Goal: Information Seeking & Learning: Learn about a topic

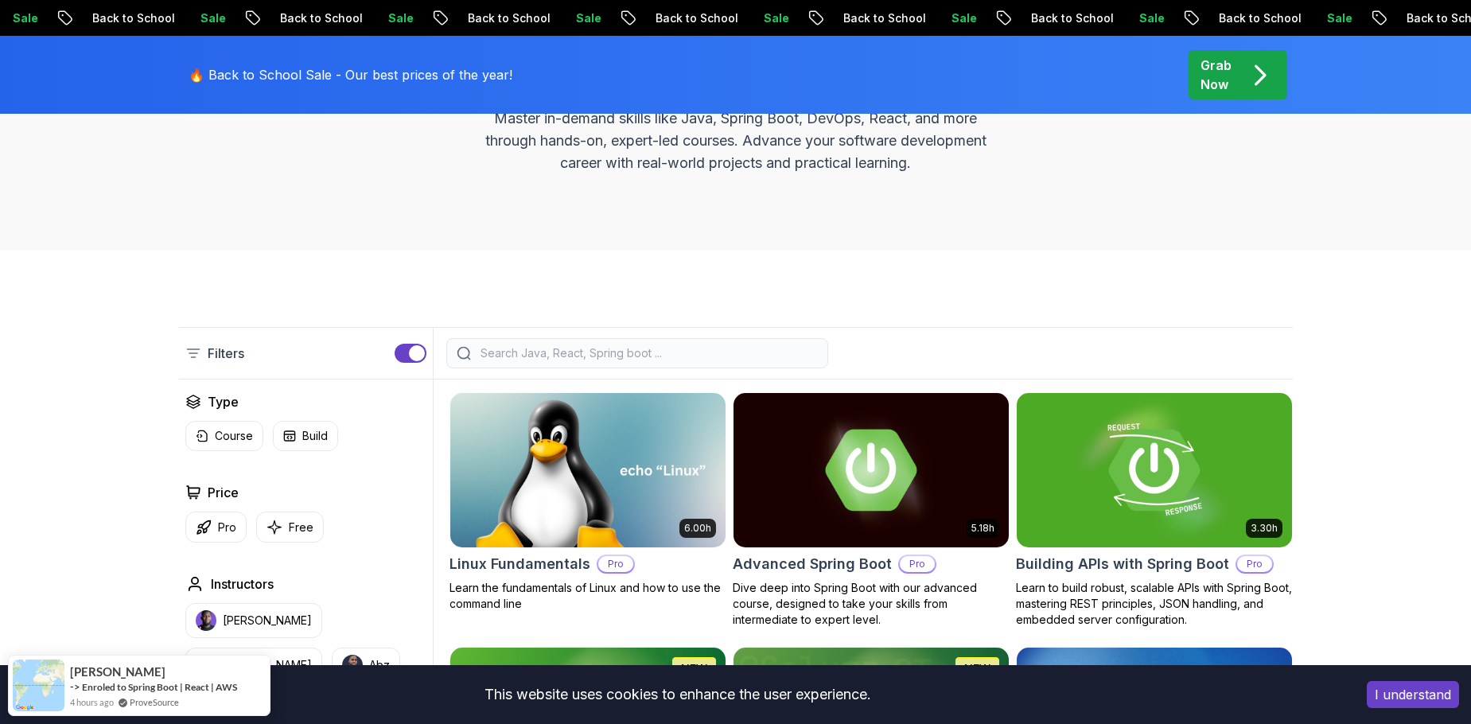
scroll to position [239, 0]
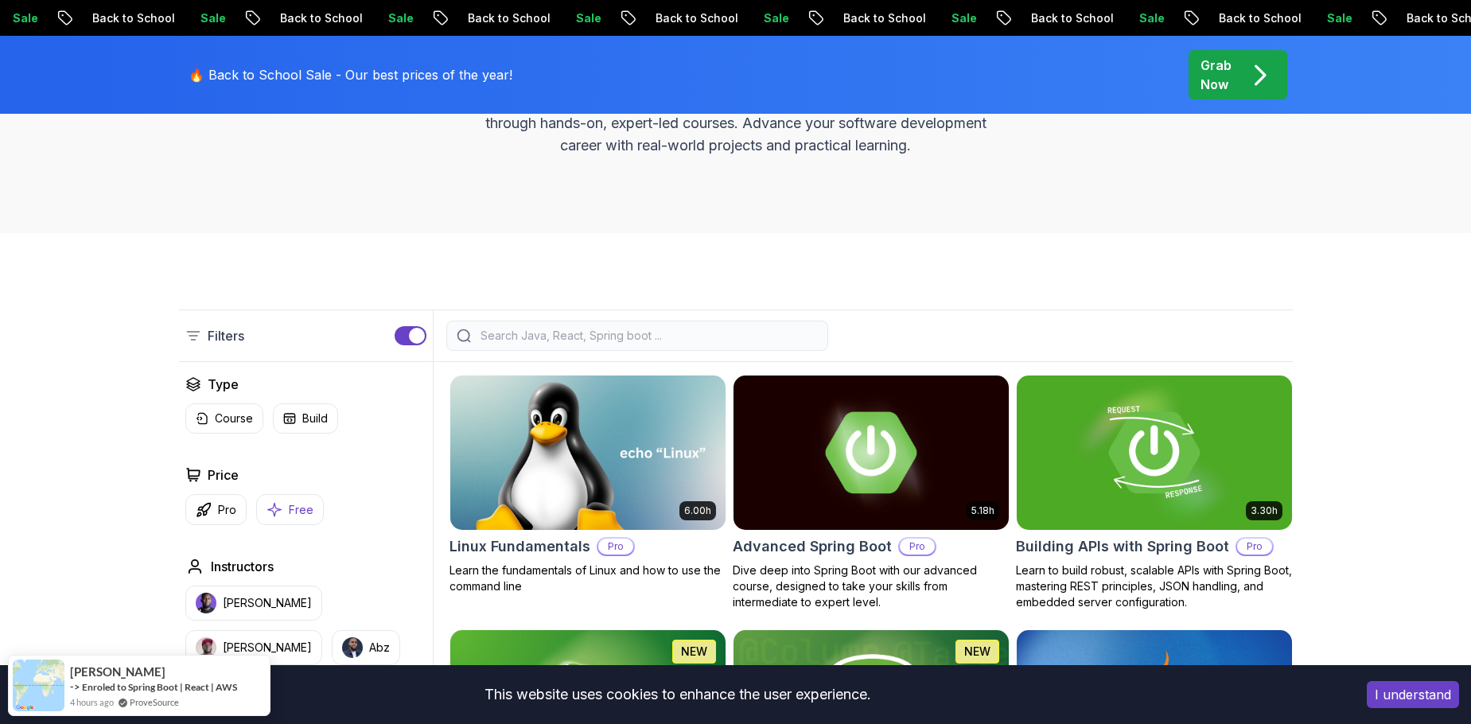
click at [291, 511] on p "Free" at bounding box center [301, 510] width 25 height 16
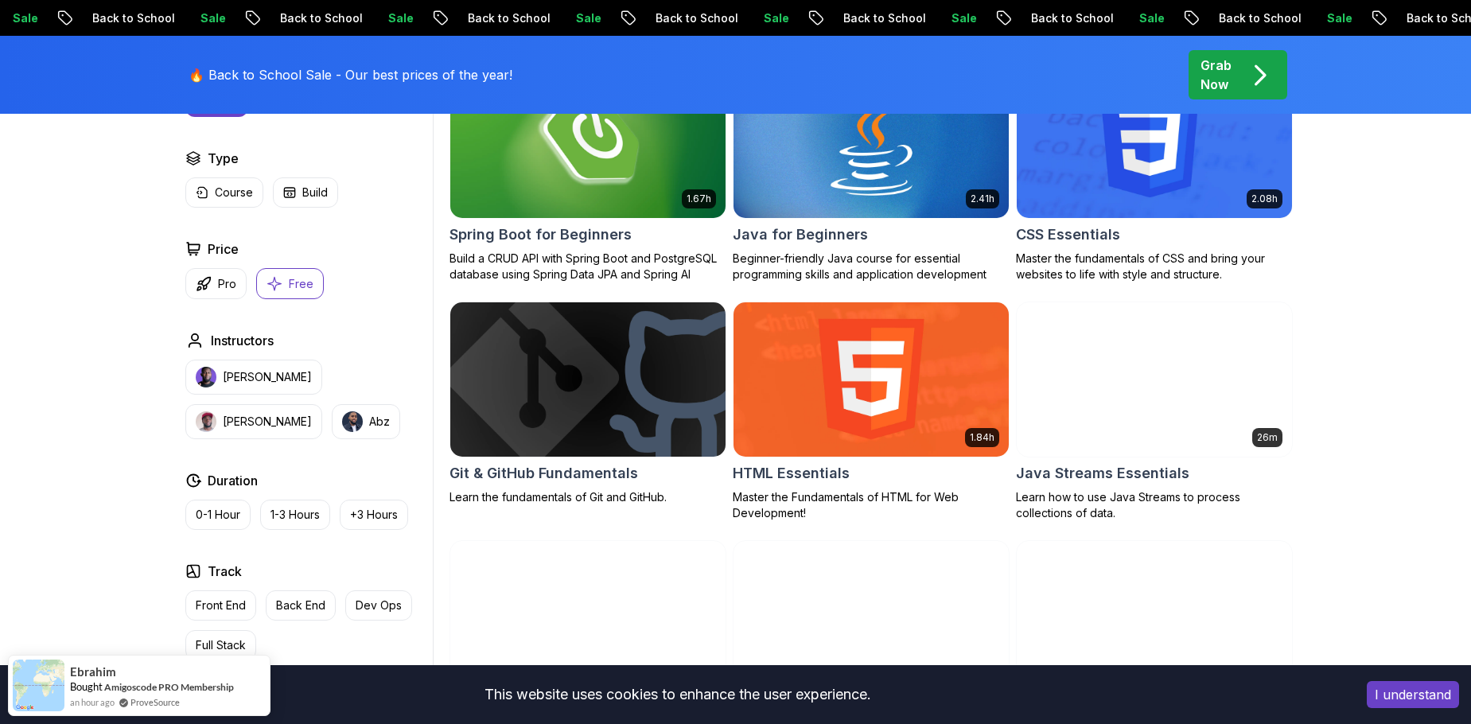
scroll to position [557, 0]
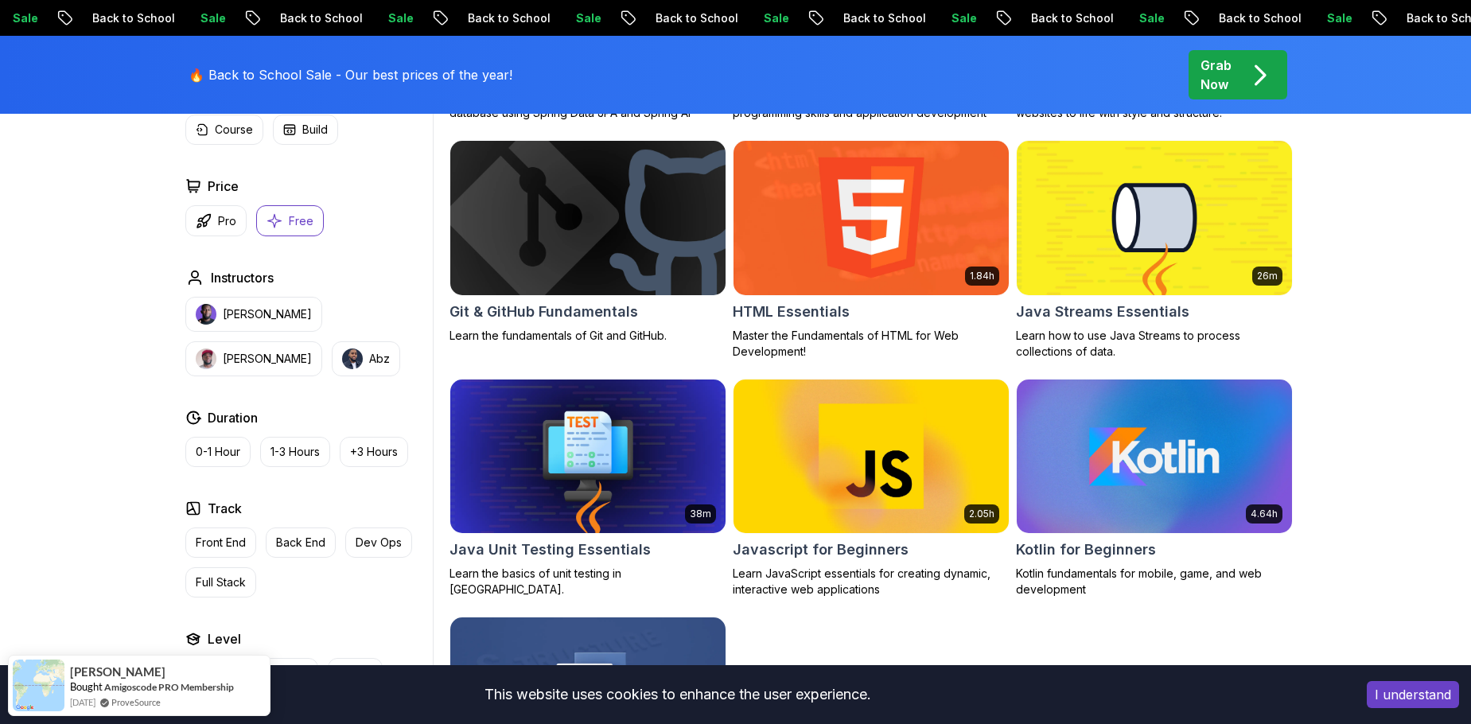
scroll to position [716, 0]
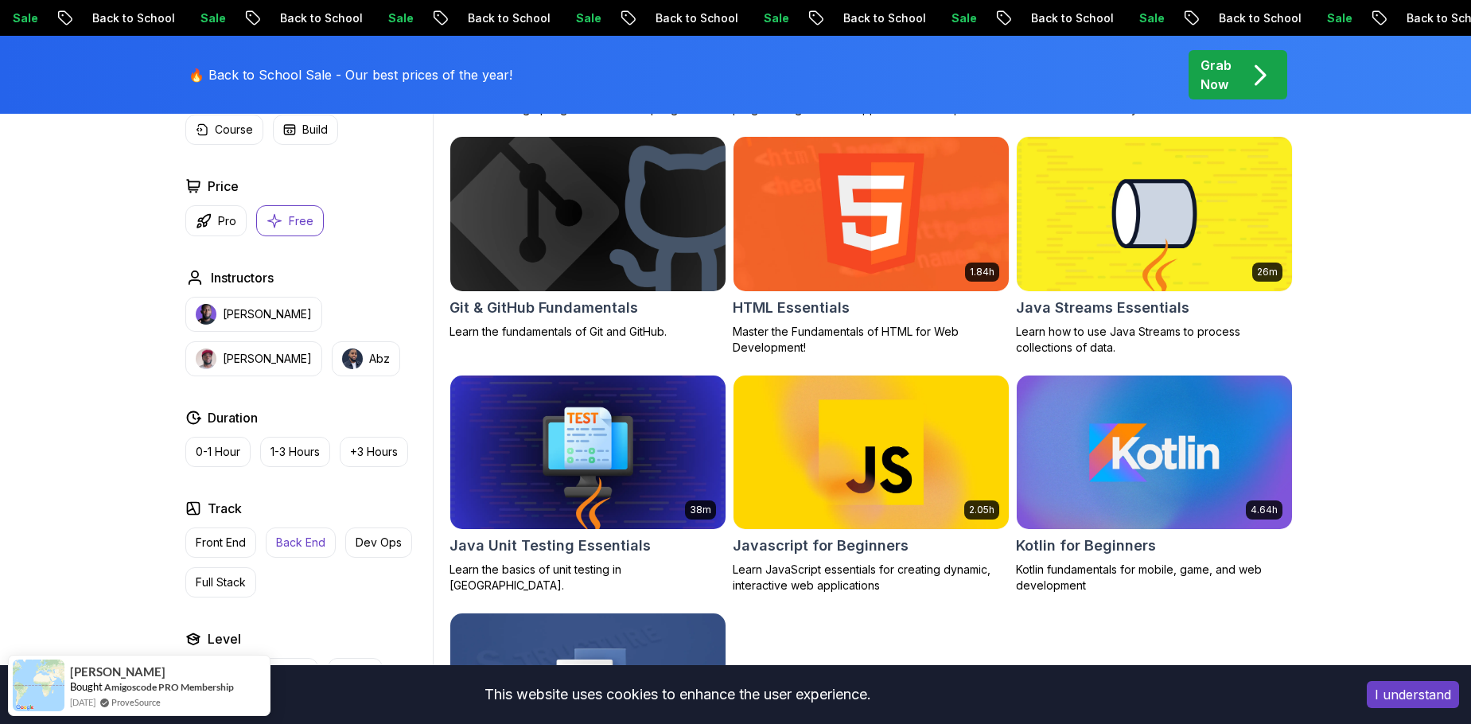
click at [301, 545] on p "Back End" at bounding box center [300, 543] width 49 height 16
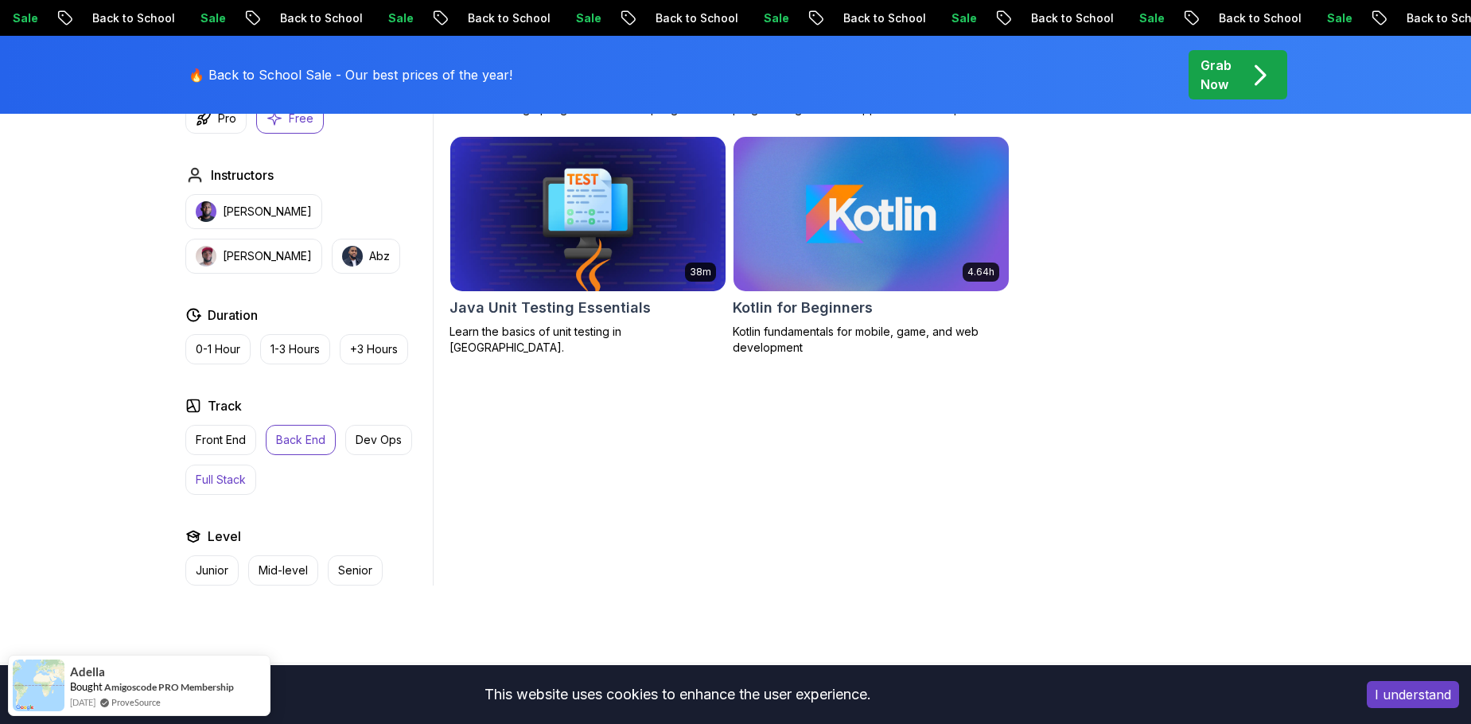
click at [227, 484] on p "Full Stack" at bounding box center [221, 480] width 50 height 16
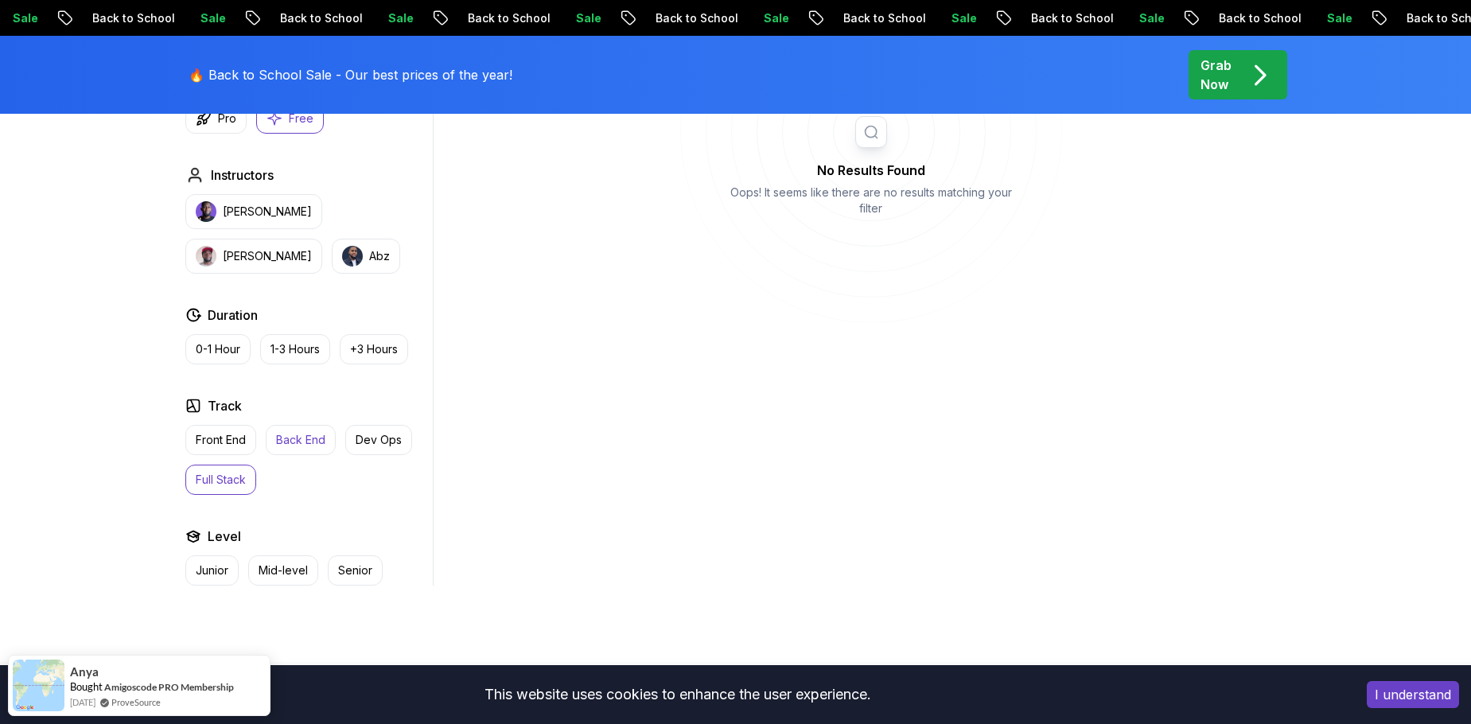
click at [297, 444] on p "Back End" at bounding box center [300, 440] width 49 height 16
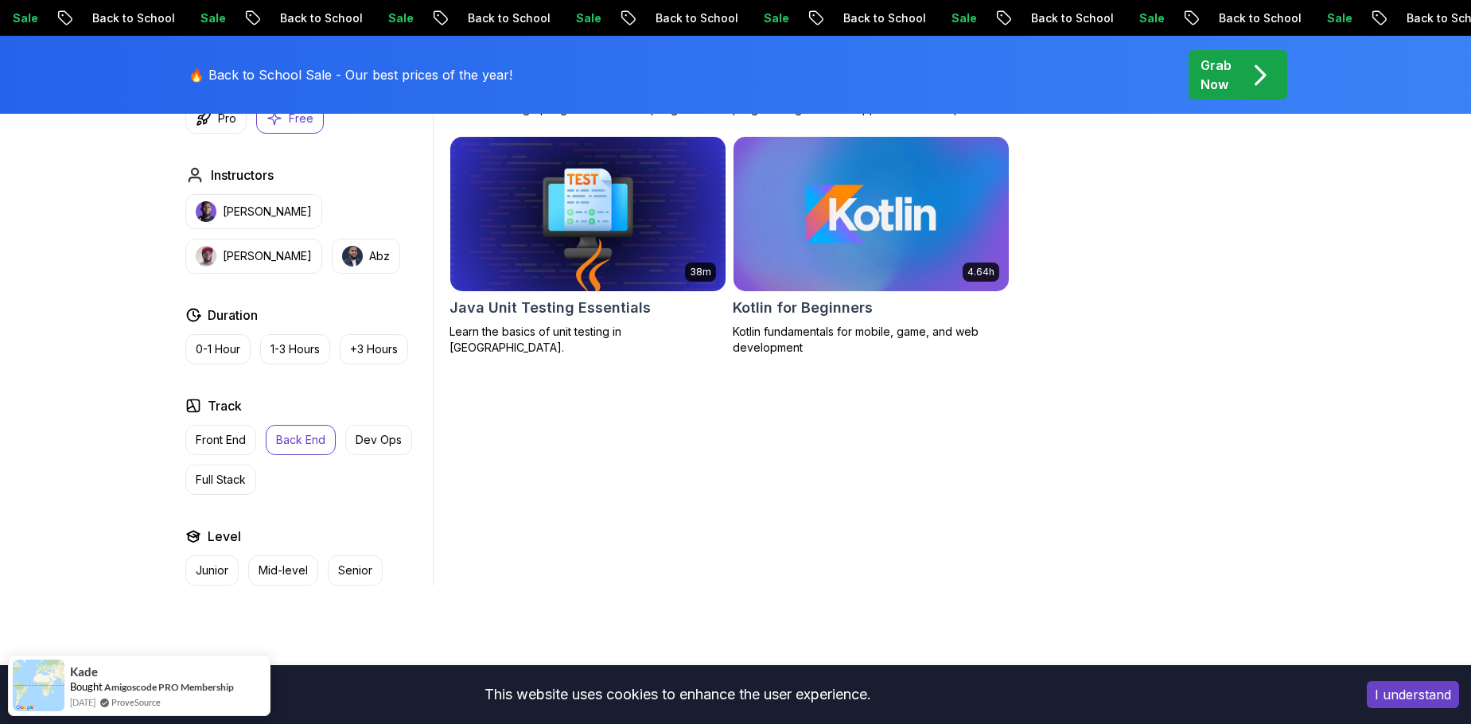
click at [293, 445] on p "Back End" at bounding box center [300, 440] width 49 height 16
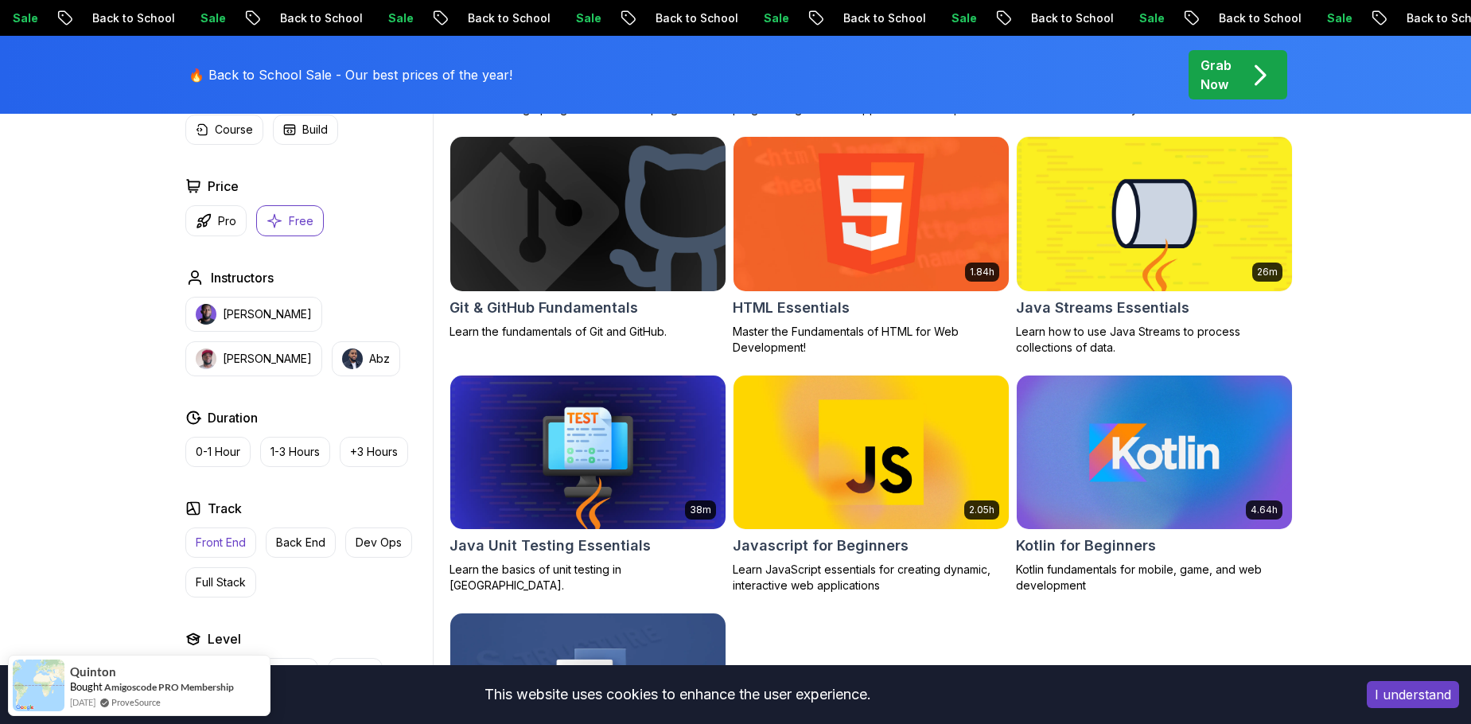
click at [227, 543] on p "Front End" at bounding box center [221, 543] width 50 height 16
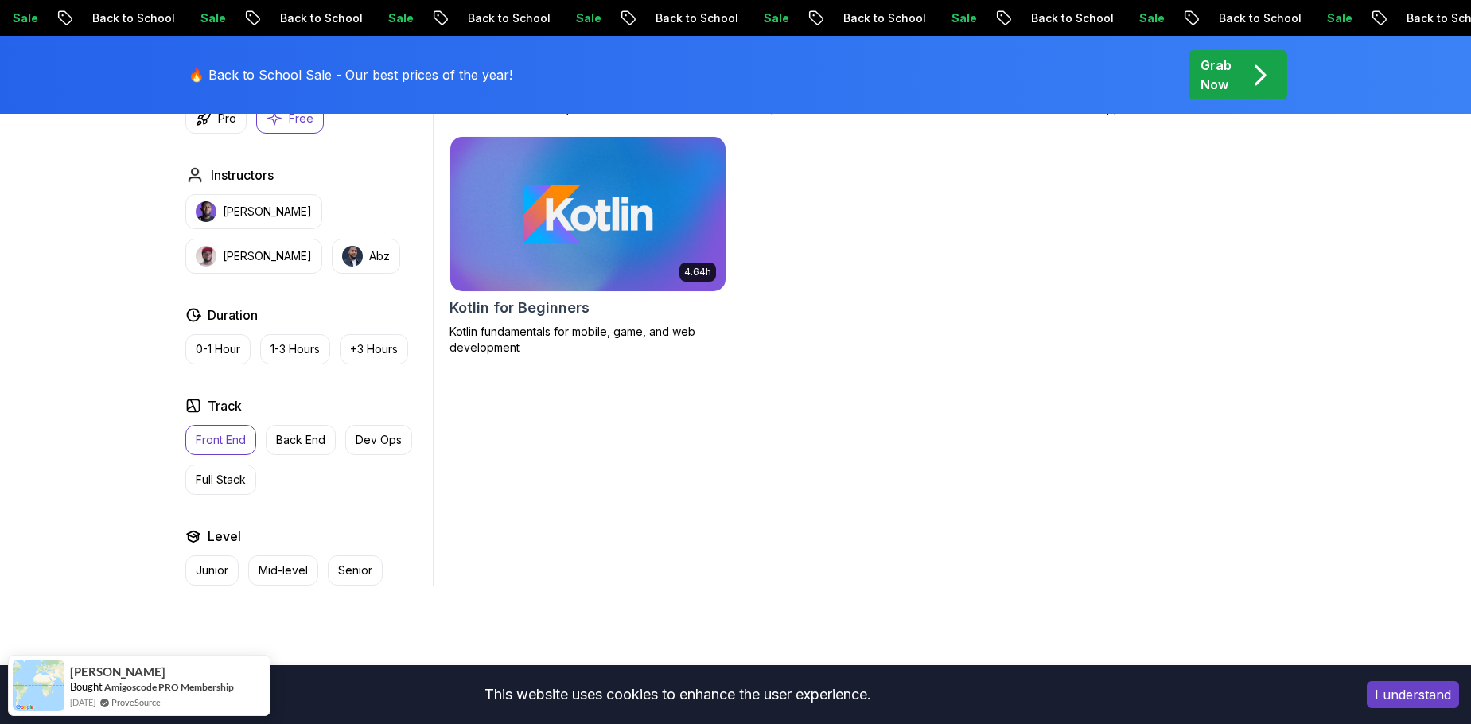
click at [235, 444] on p "Front End" at bounding box center [221, 440] width 50 height 16
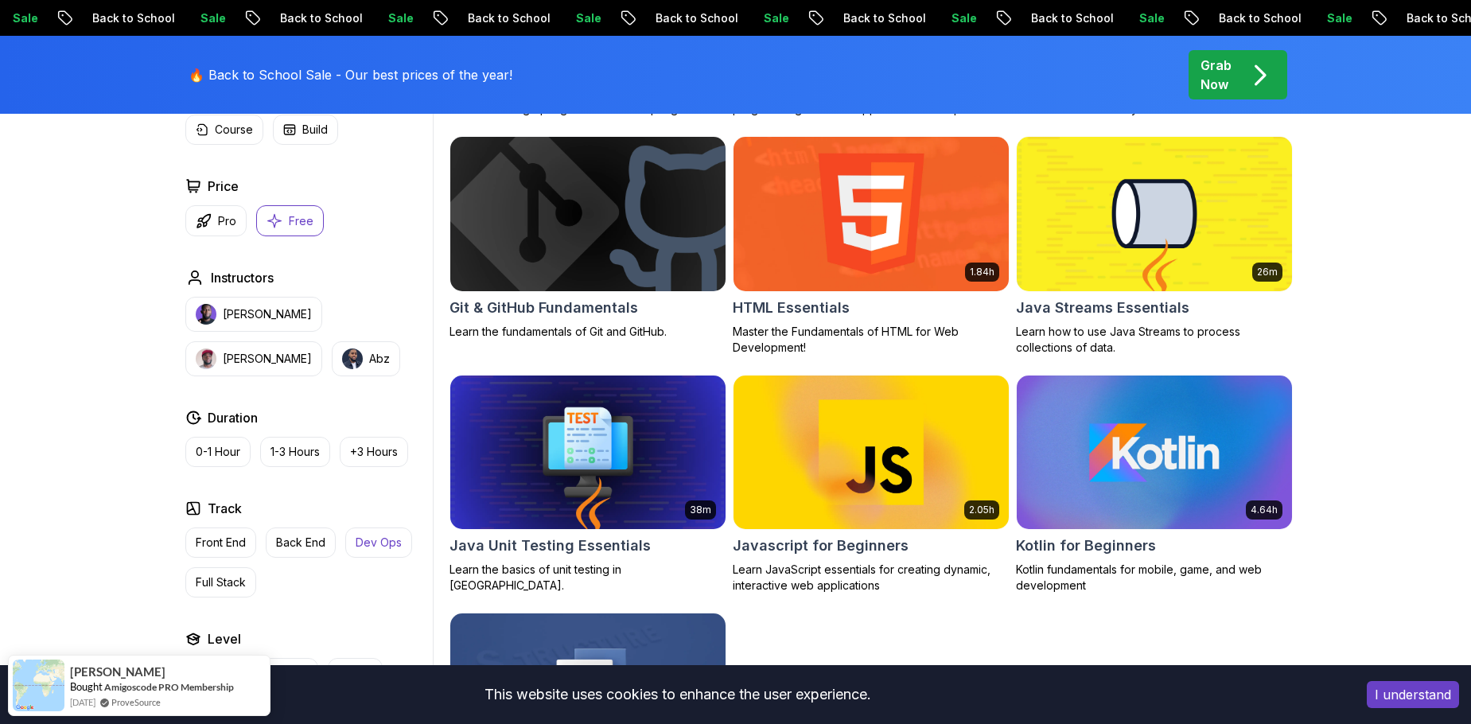
click at [377, 539] on p "Dev Ops" at bounding box center [379, 543] width 46 height 16
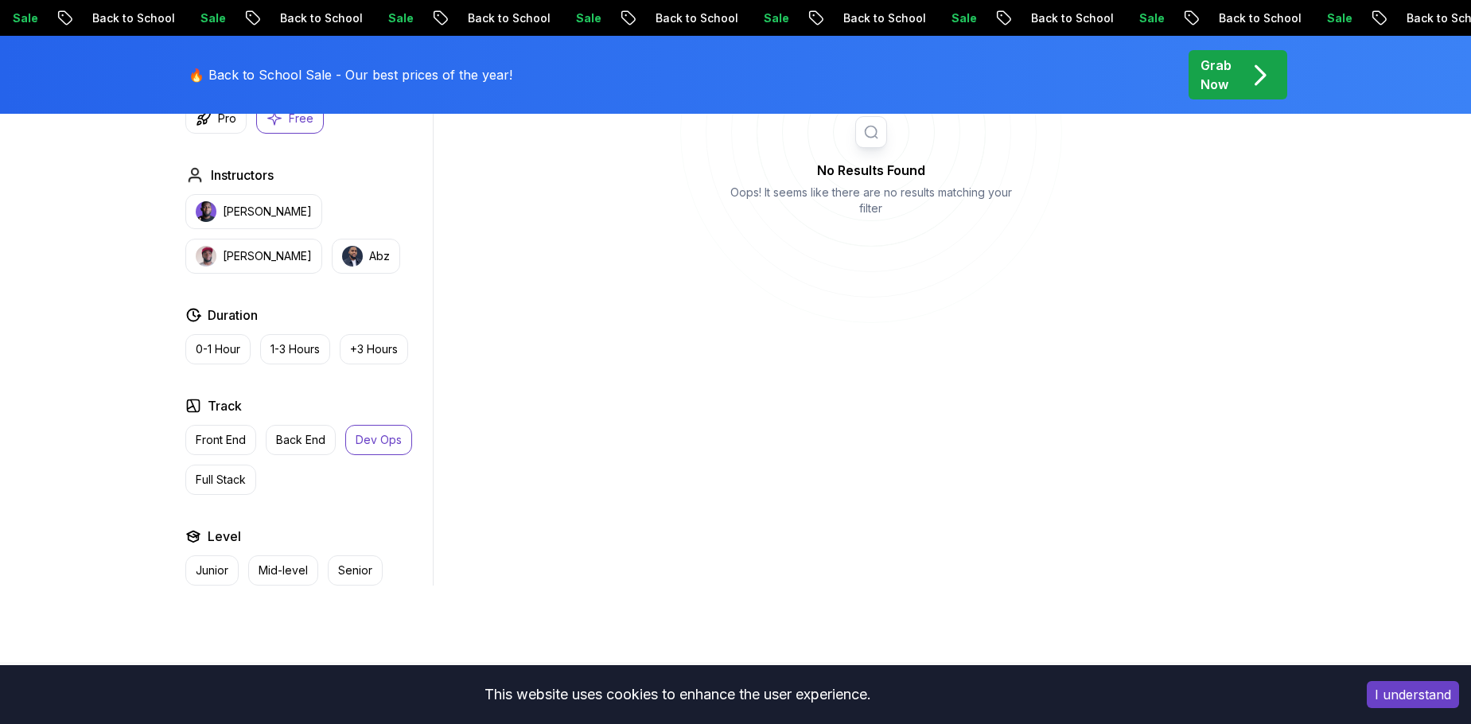
click at [383, 446] on p "Dev Ops" at bounding box center [379, 440] width 46 height 16
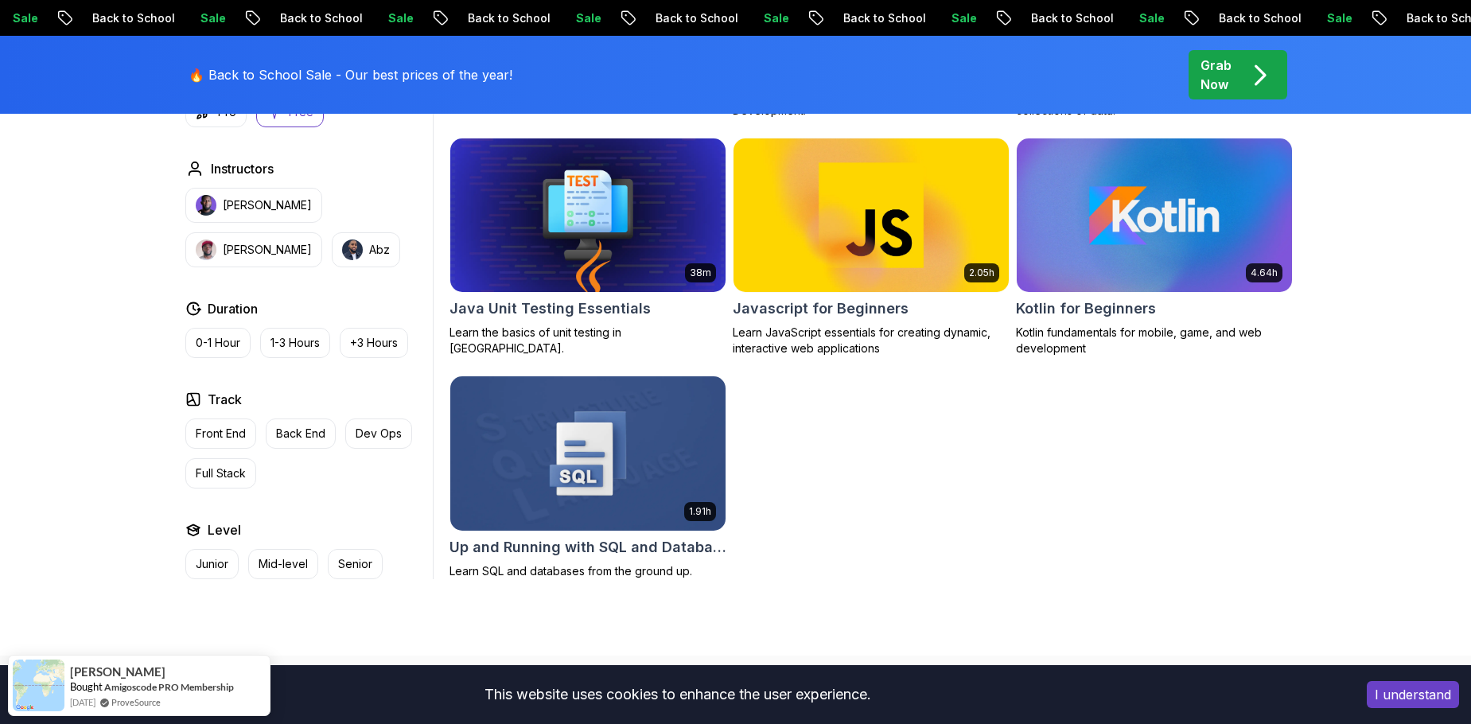
scroll to position [955, 0]
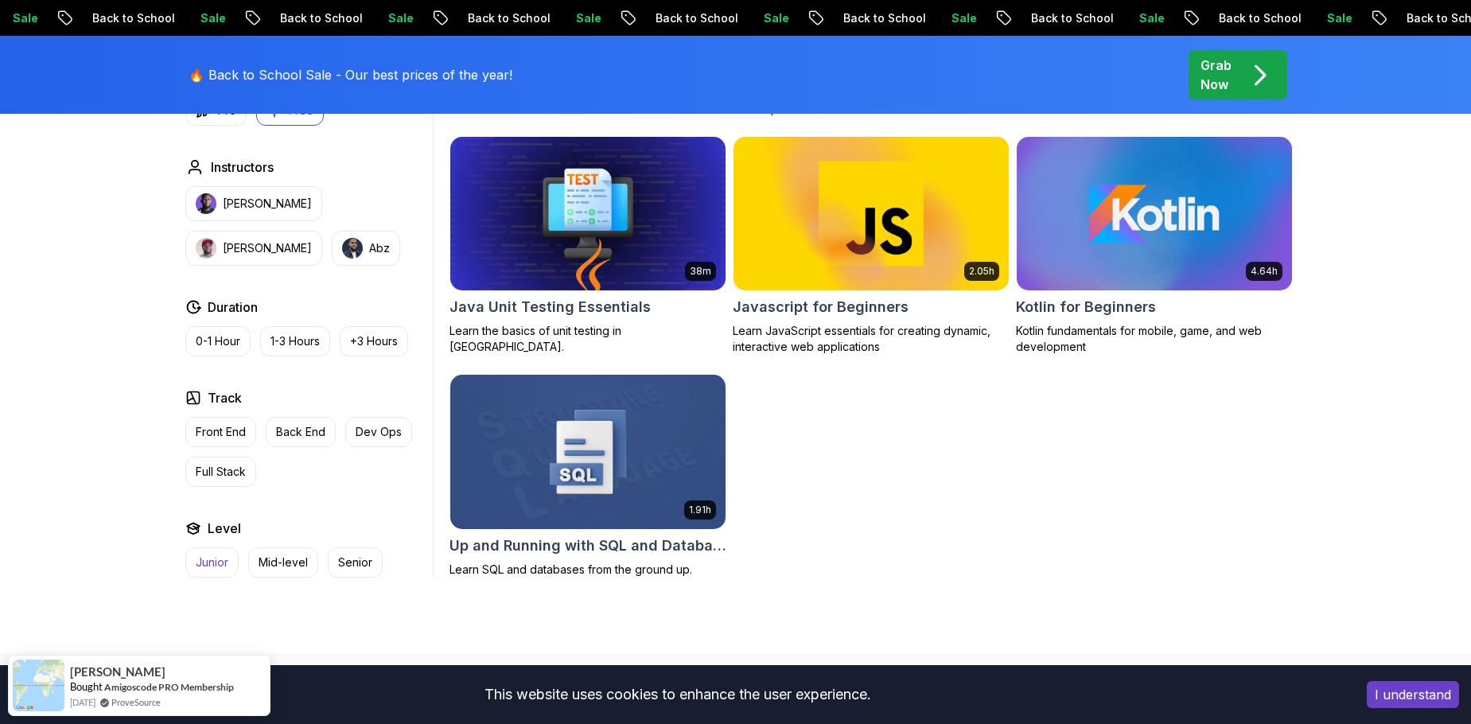
click at [211, 566] on p "Junior" at bounding box center [212, 562] width 33 height 16
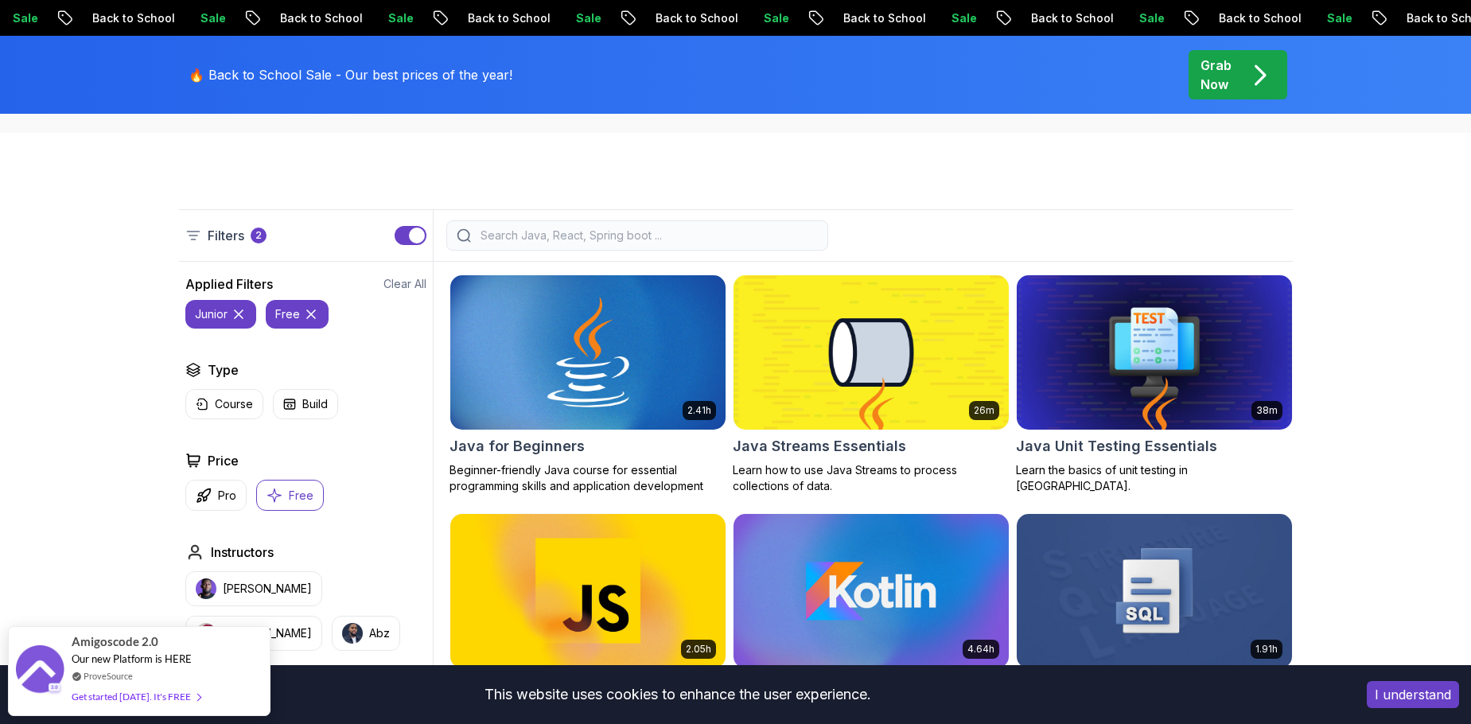
scroll to position [318, 0]
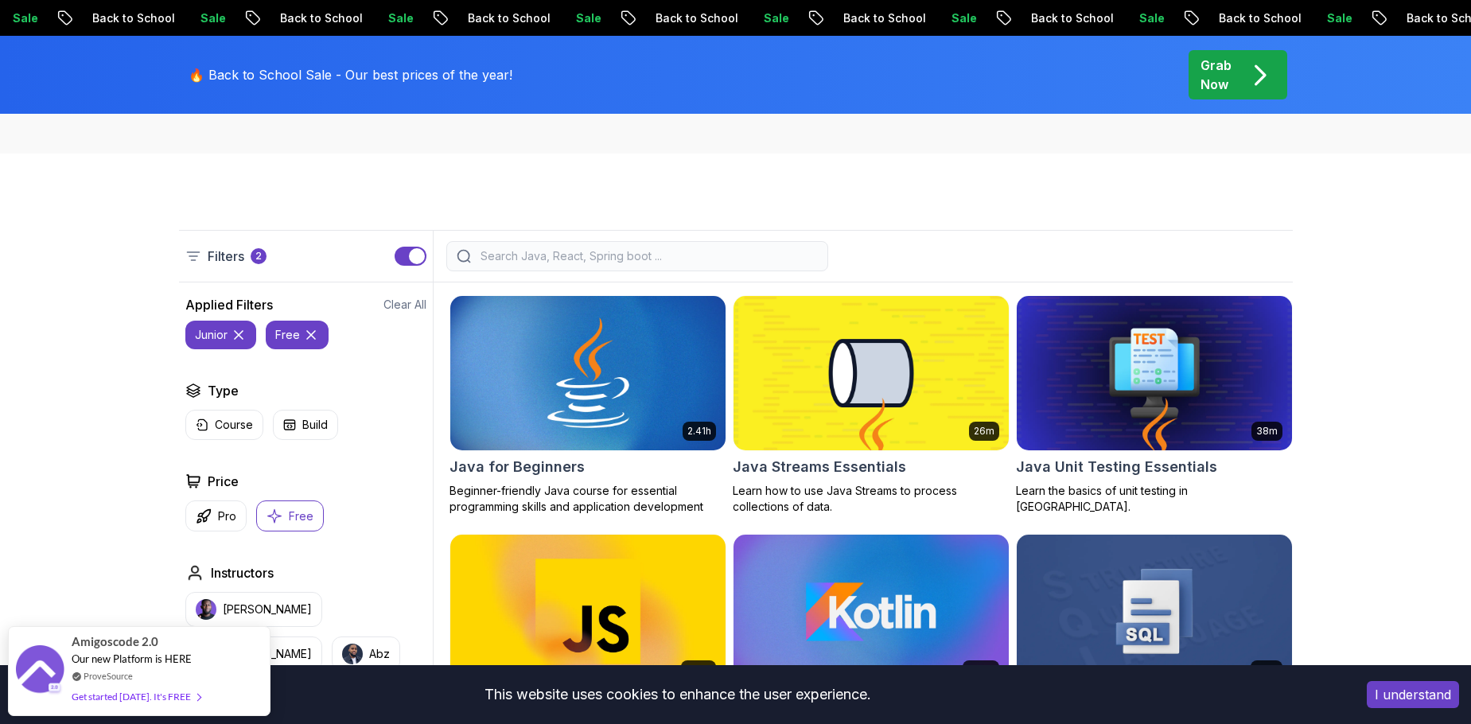
click at [239, 332] on icon at bounding box center [239, 335] width 16 height 16
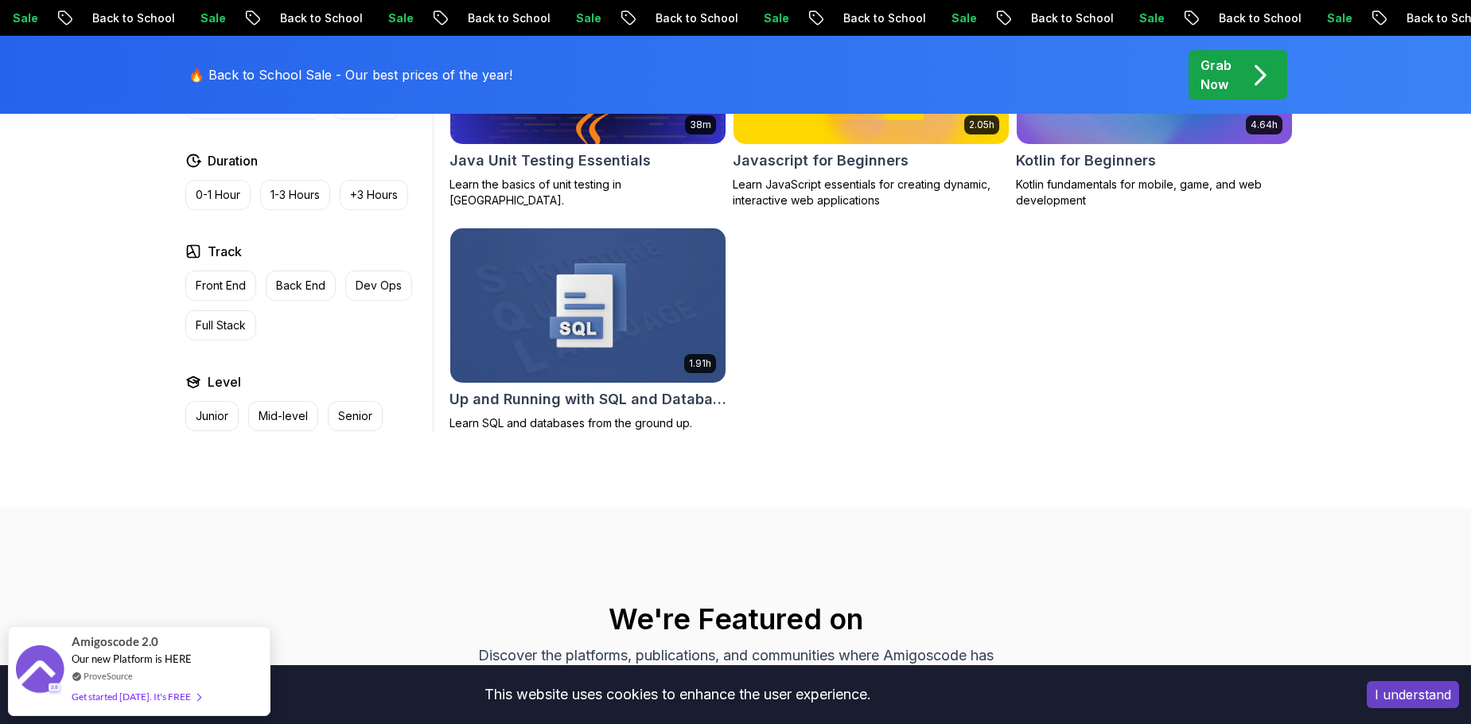
scroll to position [1114, 0]
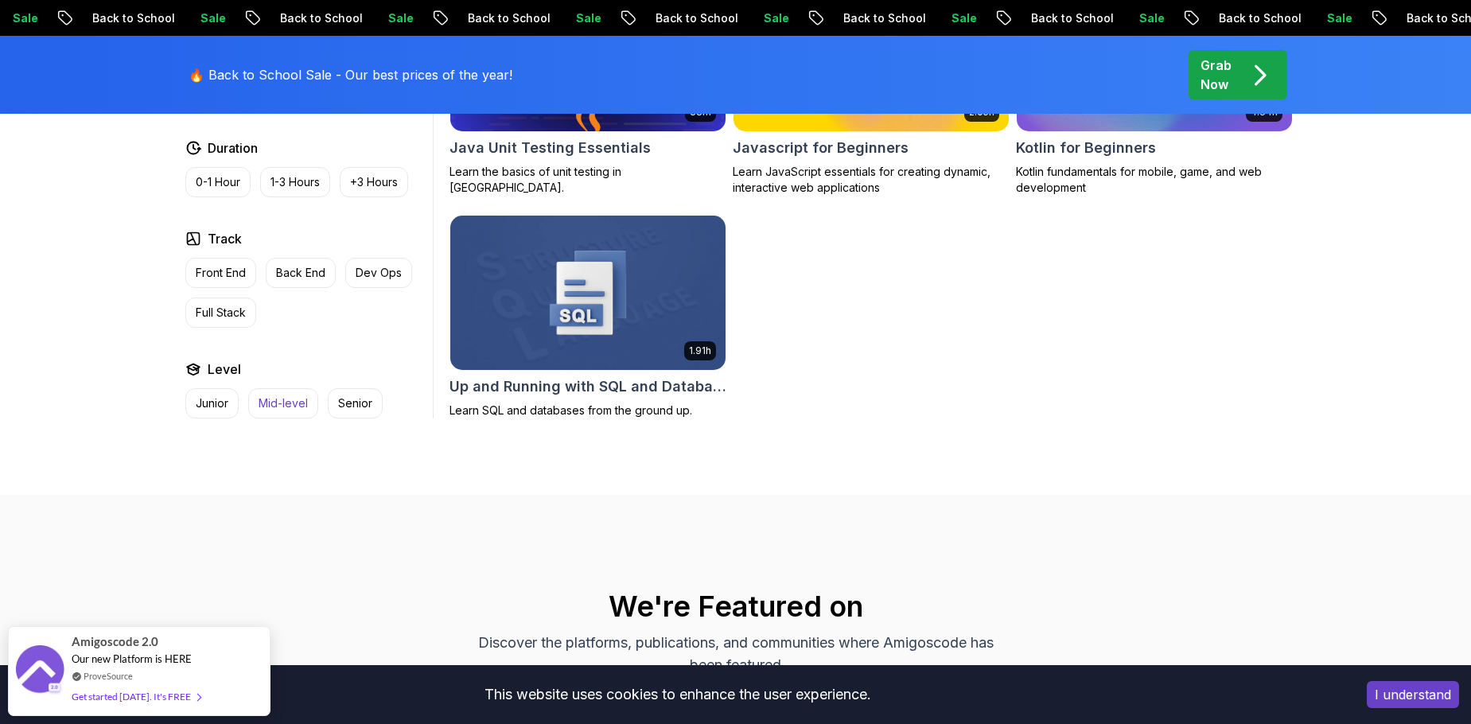
click at [276, 406] on p "Mid-level" at bounding box center [283, 403] width 49 height 16
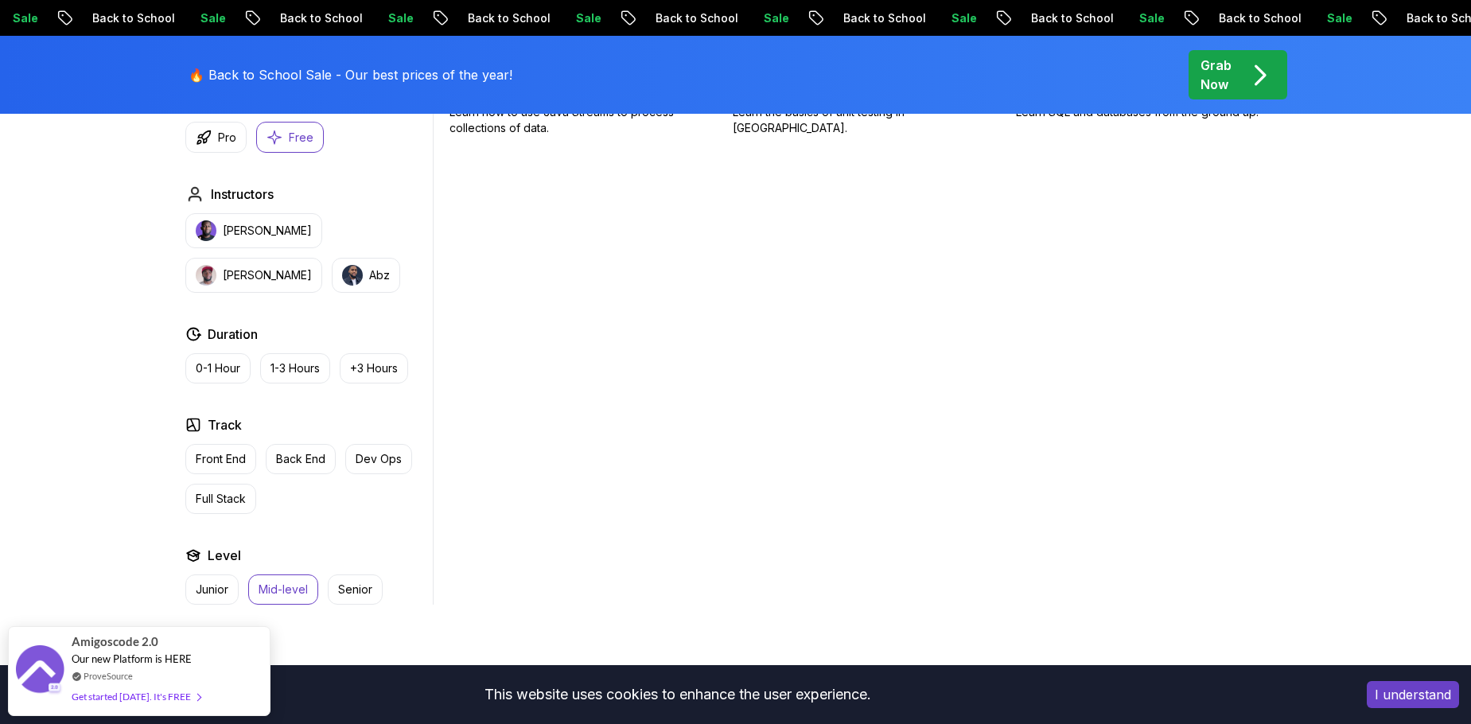
scroll to position [716, 0]
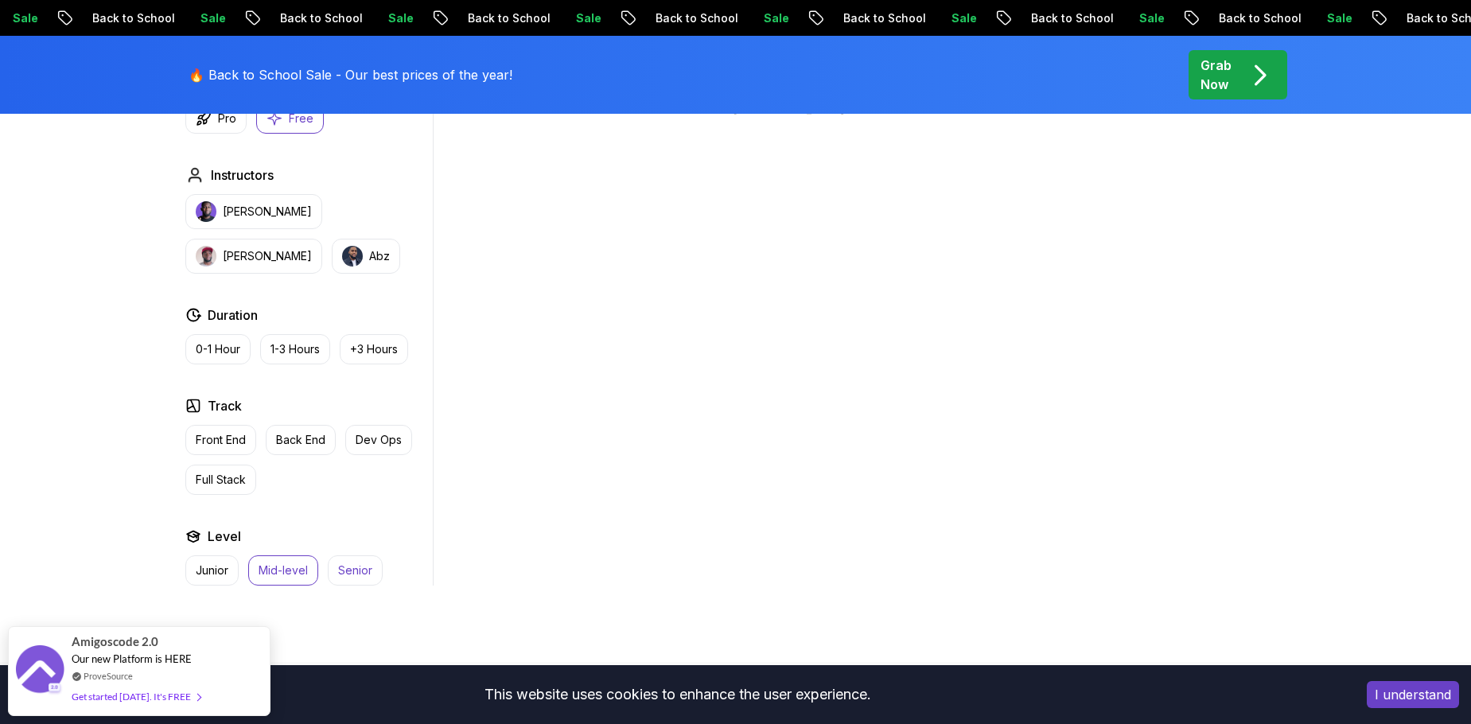
click at [348, 573] on p "Senior" at bounding box center [355, 570] width 34 height 16
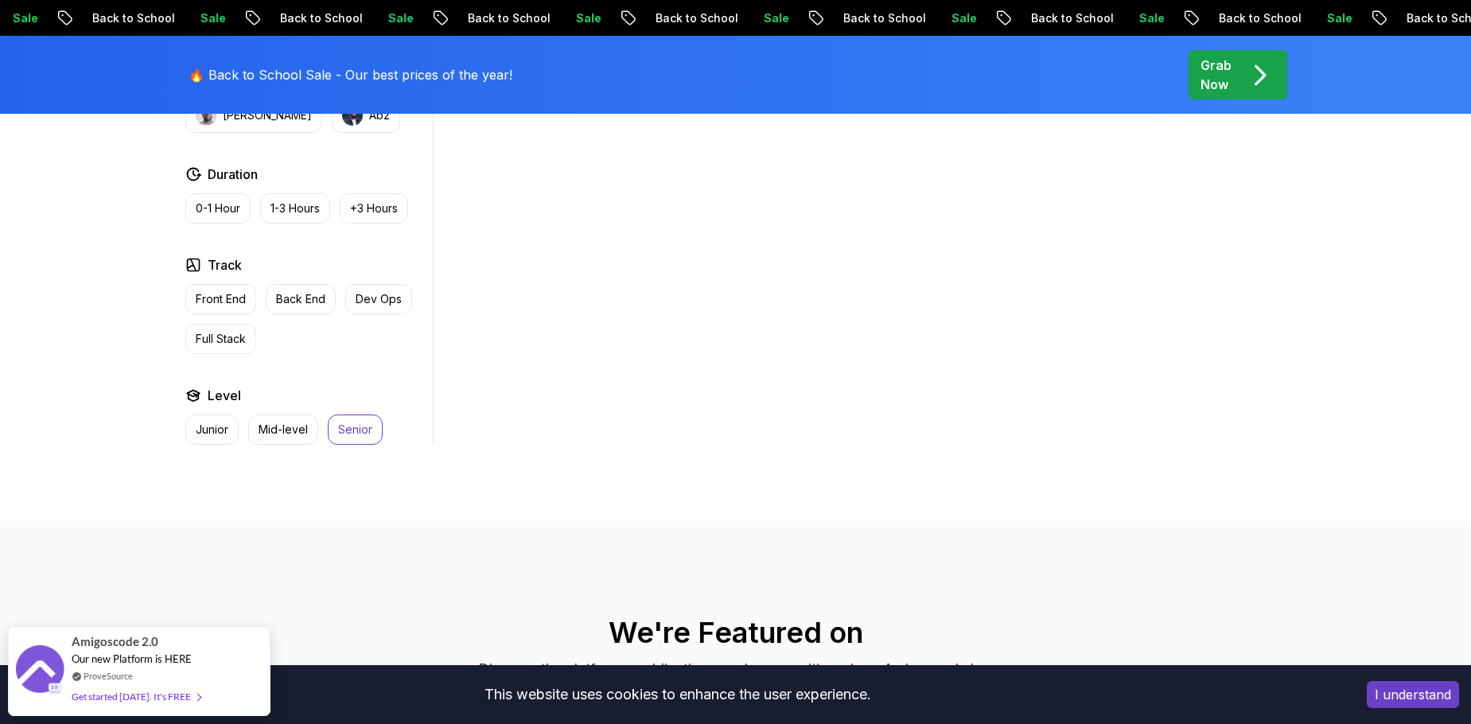
scroll to position [875, 0]
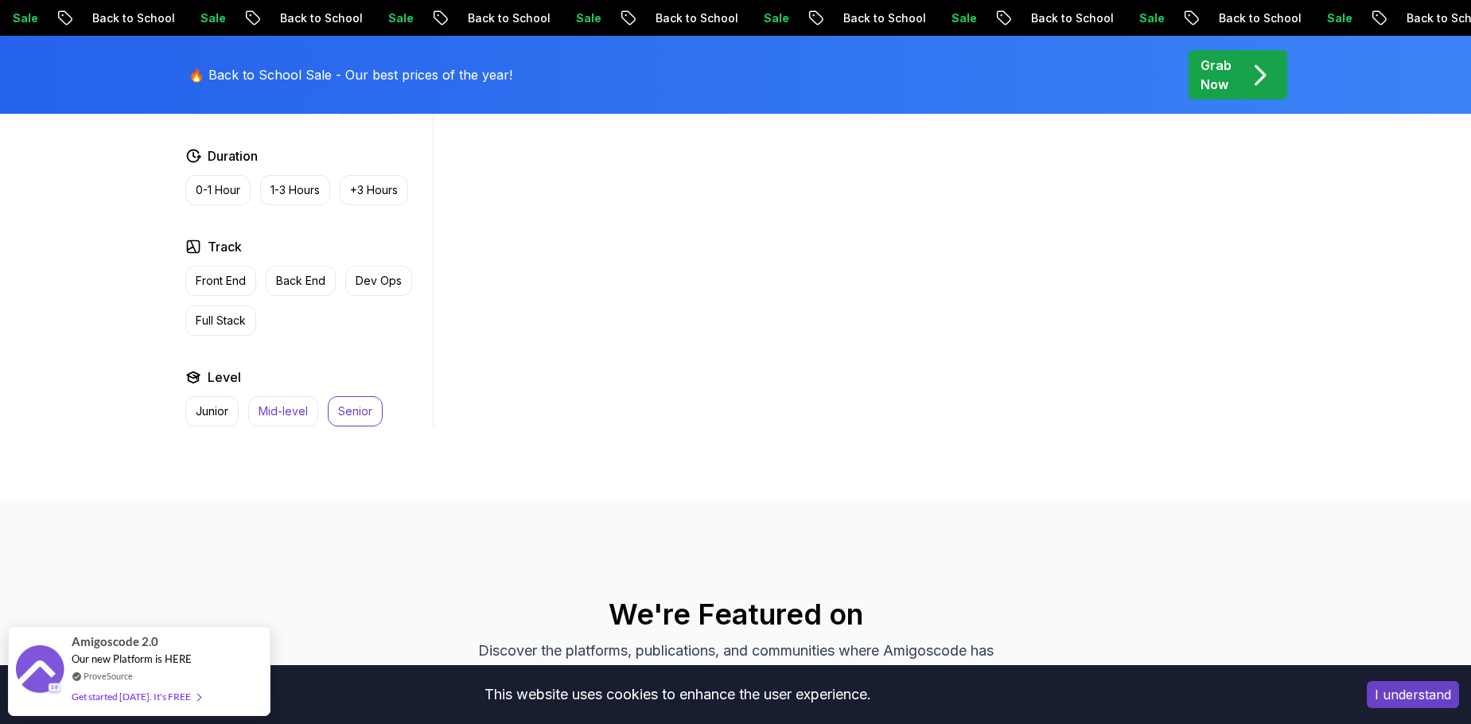
click at [287, 413] on p "Mid-level" at bounding box center [283, 411] width 49 height 16
click at [216, 414] on p "Junior" at bounding box center [212, 411] width 33 height 16
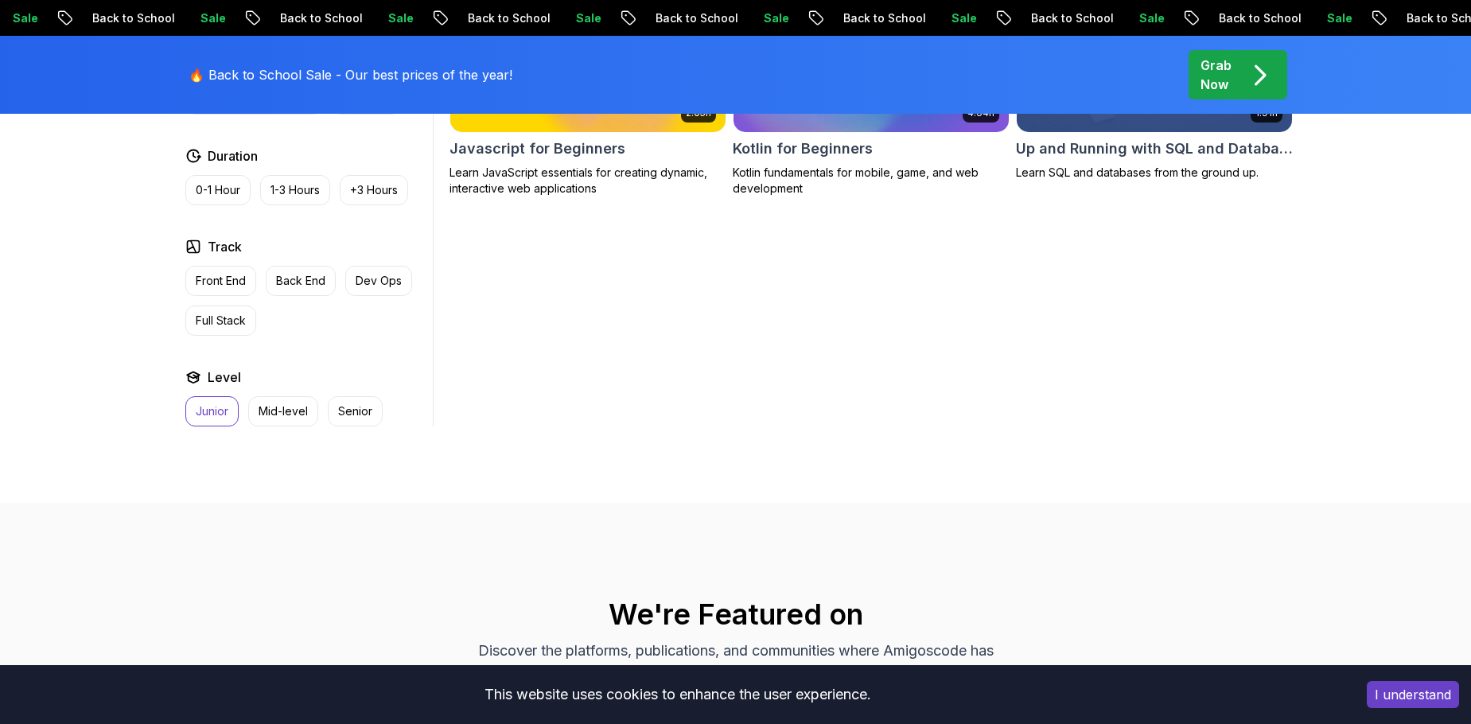
click at [210, 417] on p "Junior" at bounding box center [212, 411] width 33 height 16
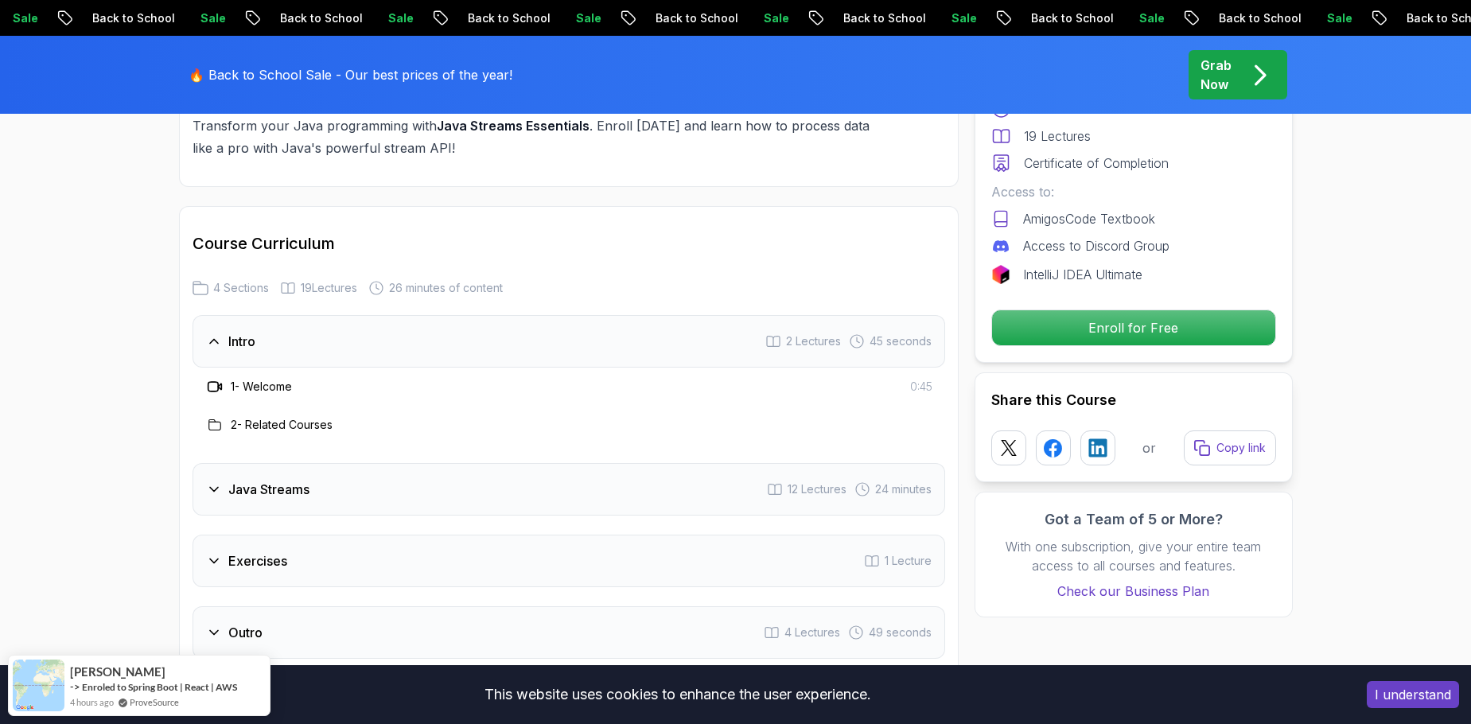
scroll to position [1989, 0]
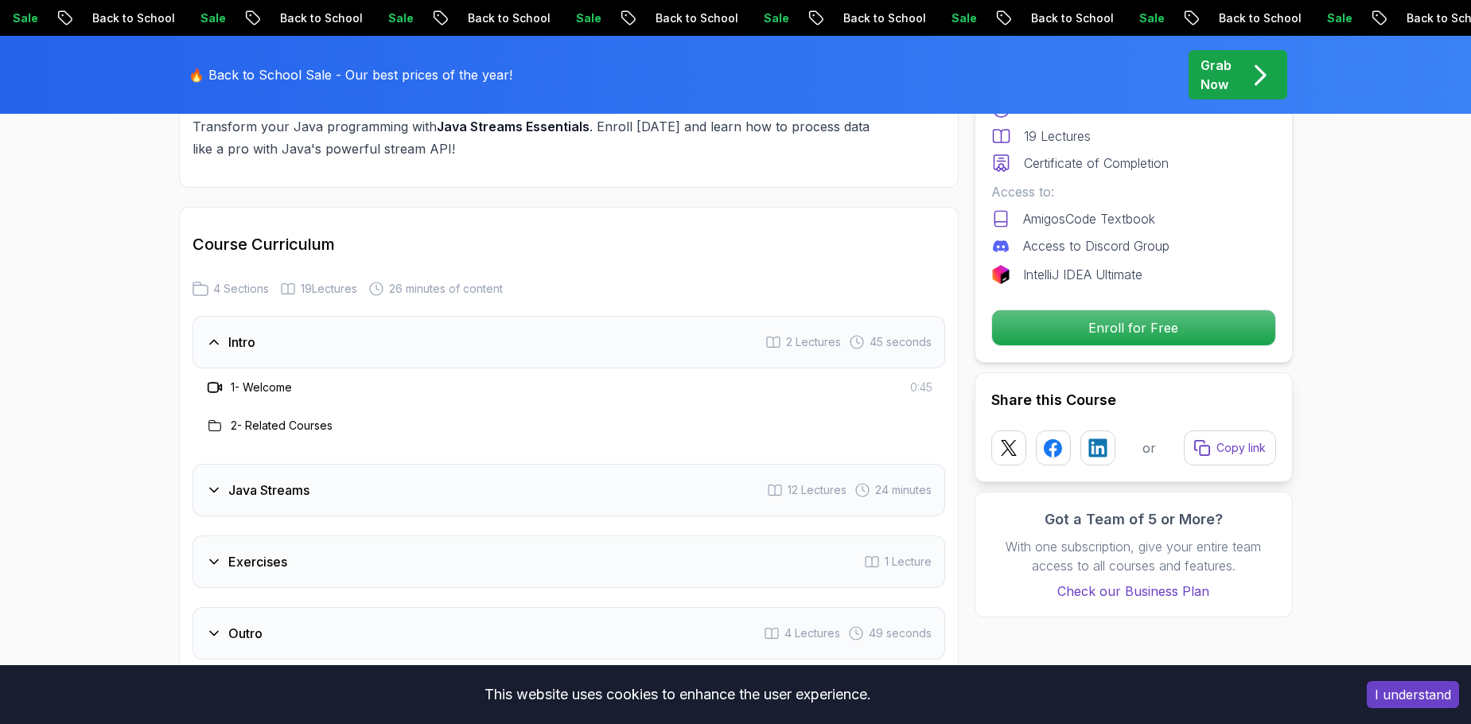
click at [282, 480] on h3 "Java Streams" at bounding box center [268, 489] width 81 height 19
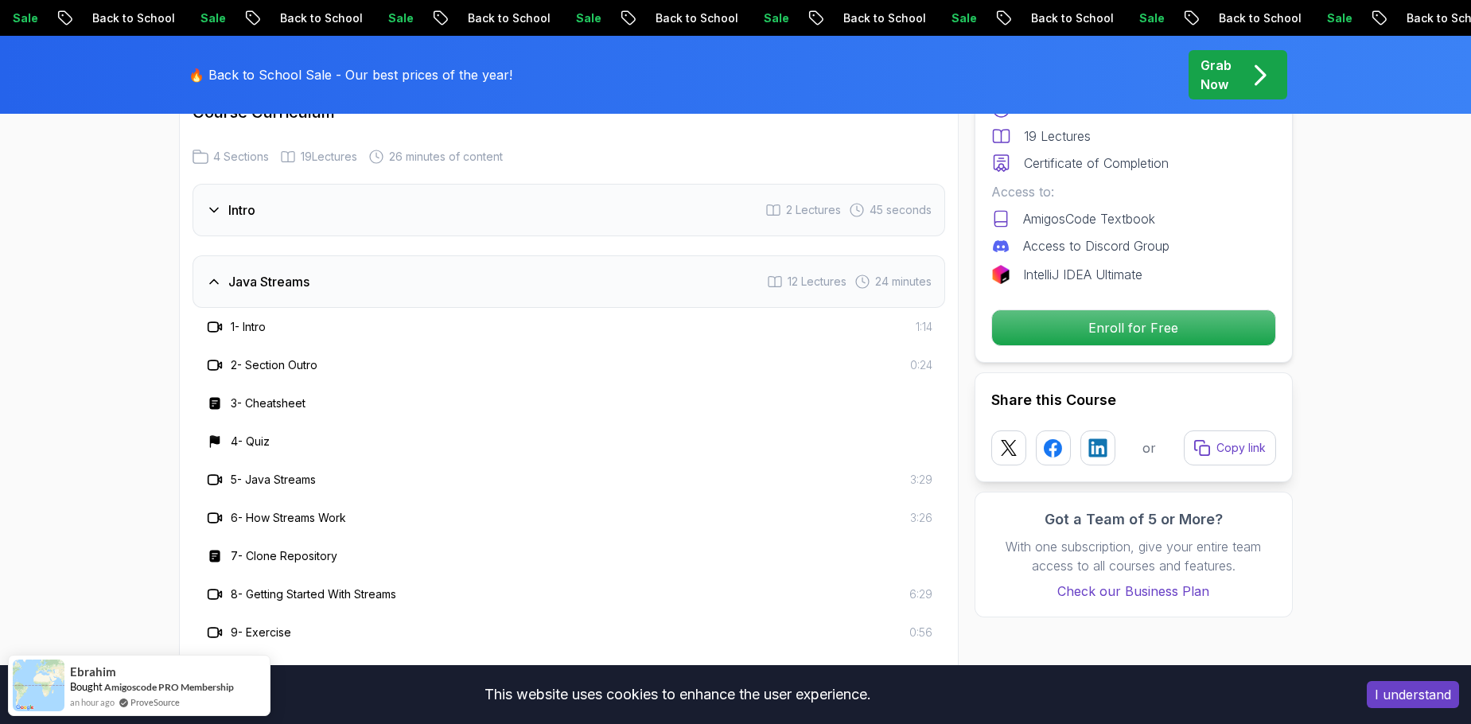
scroll to position [2148, 0]
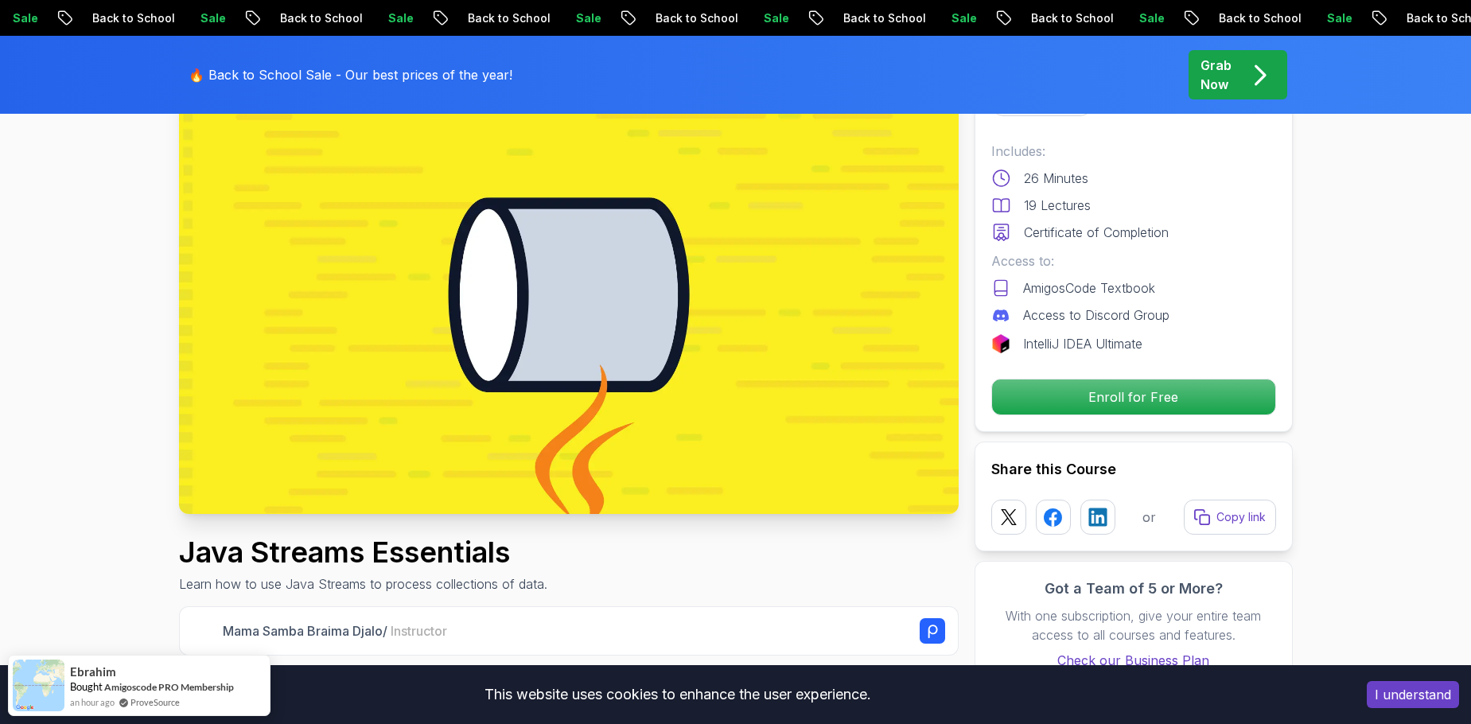
scroll to position [0, 0]
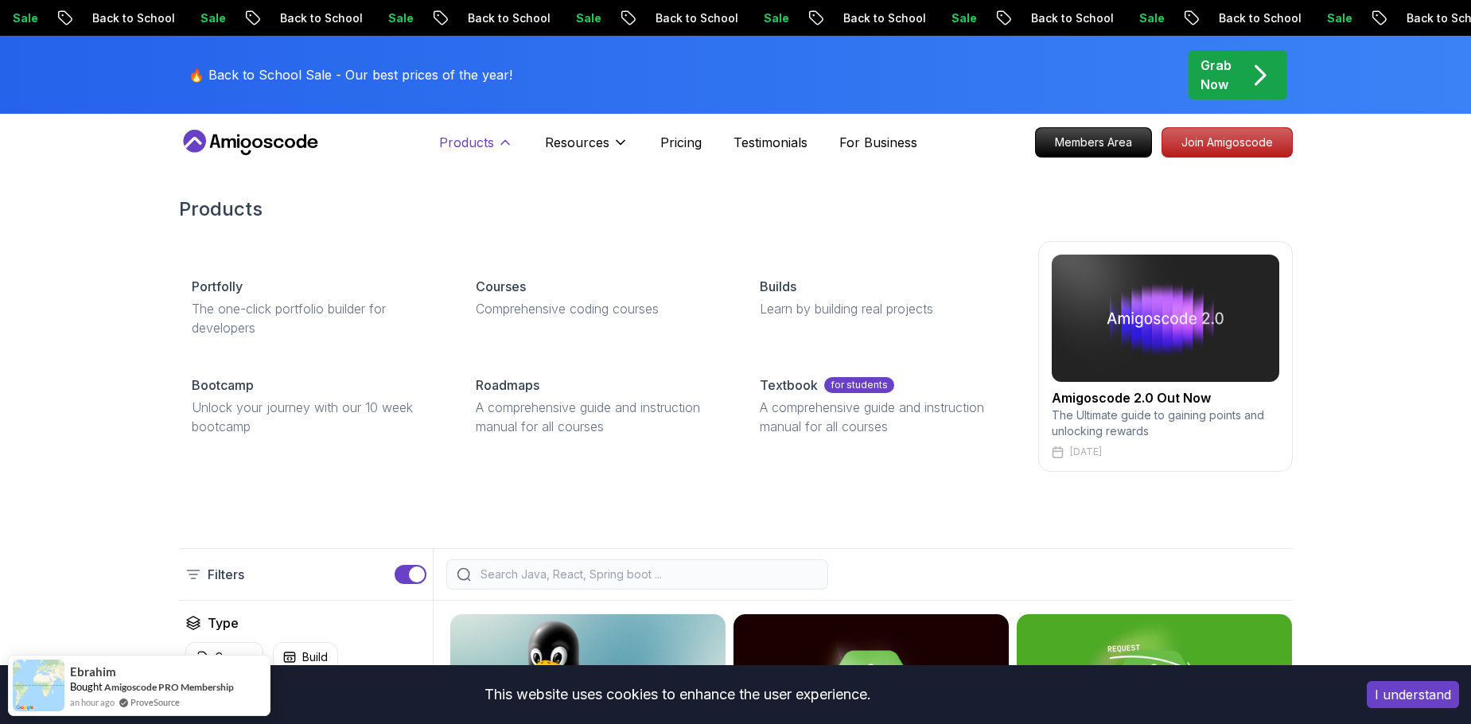
click at [465, 144] on p "Products" at bounding box center [466, 142] width 55 height 19
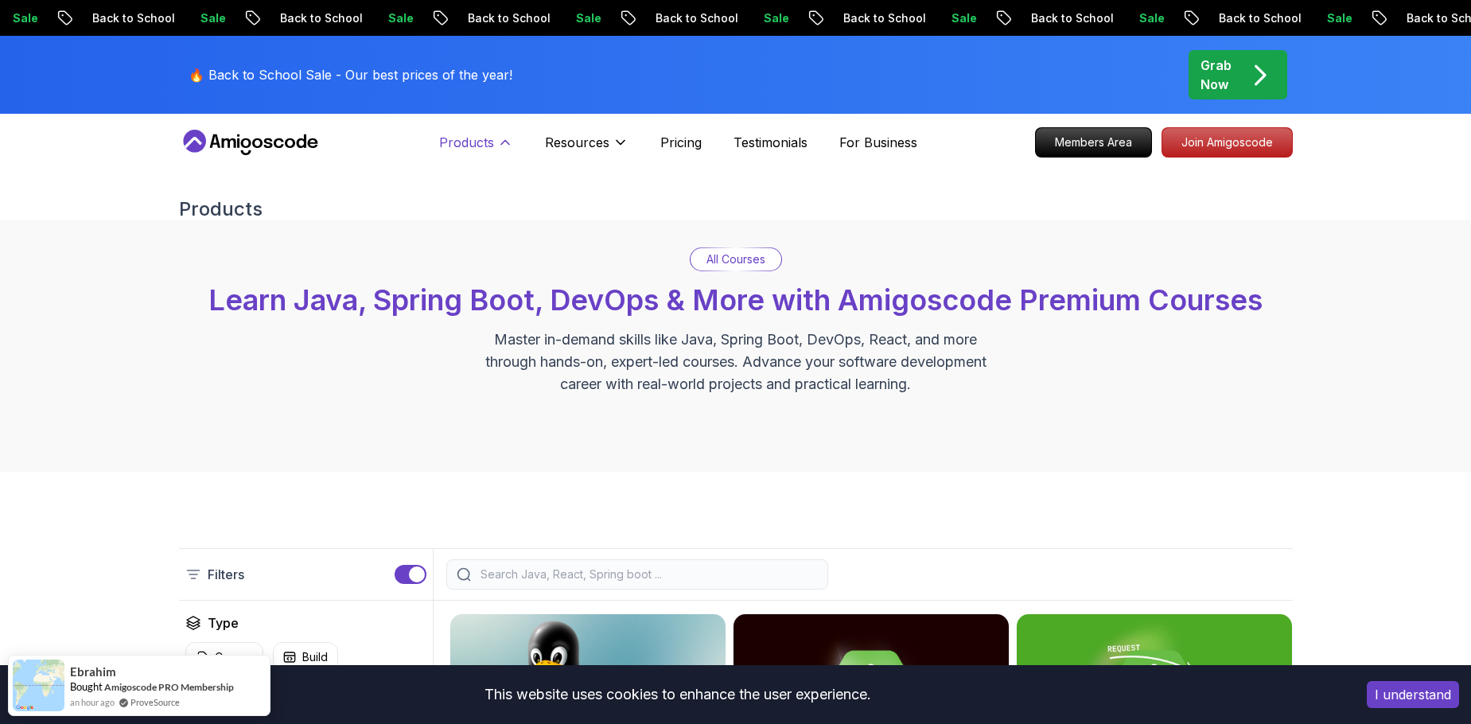
click at [474, 145] on p "Products" at bounding box center [466, 142] width 55 height 19
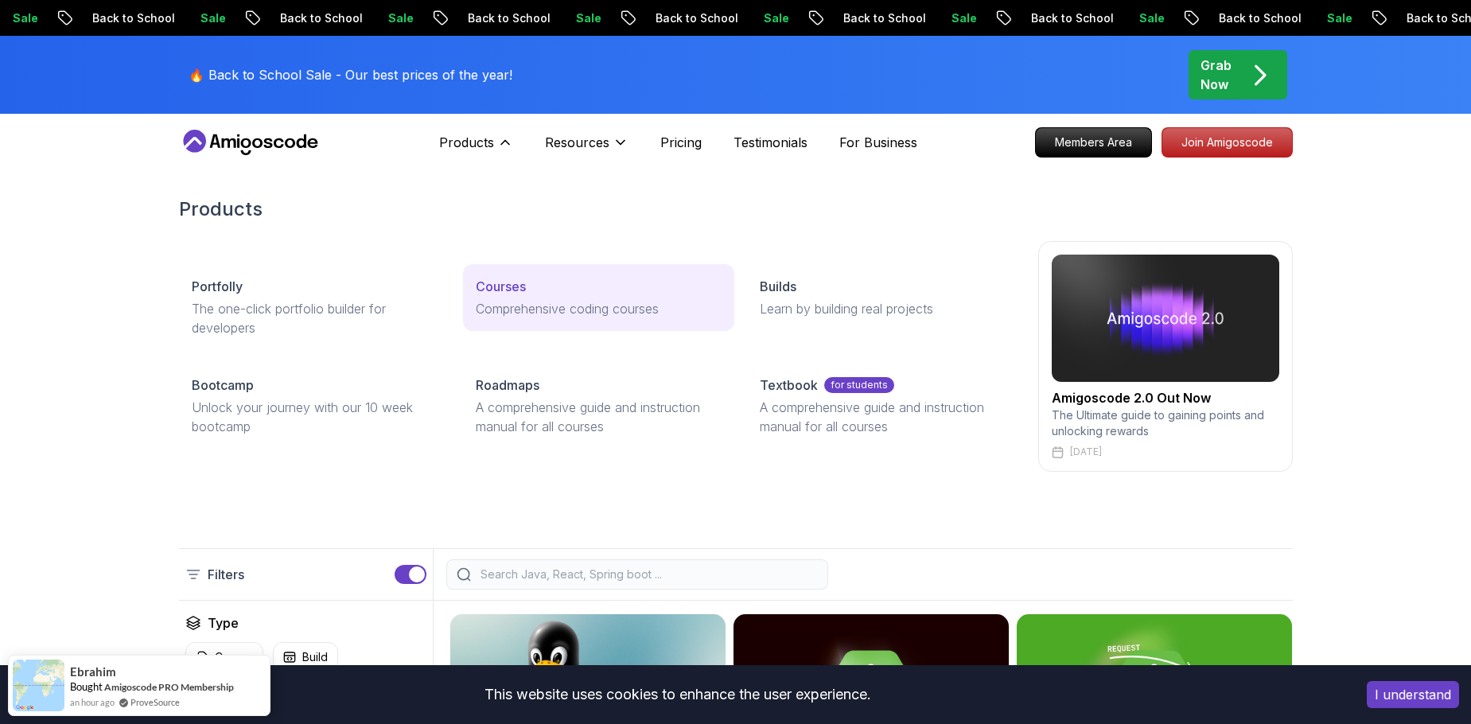
click at [509, 286] on p "Courses" at bounding box center [501, 286] width 50 height 19
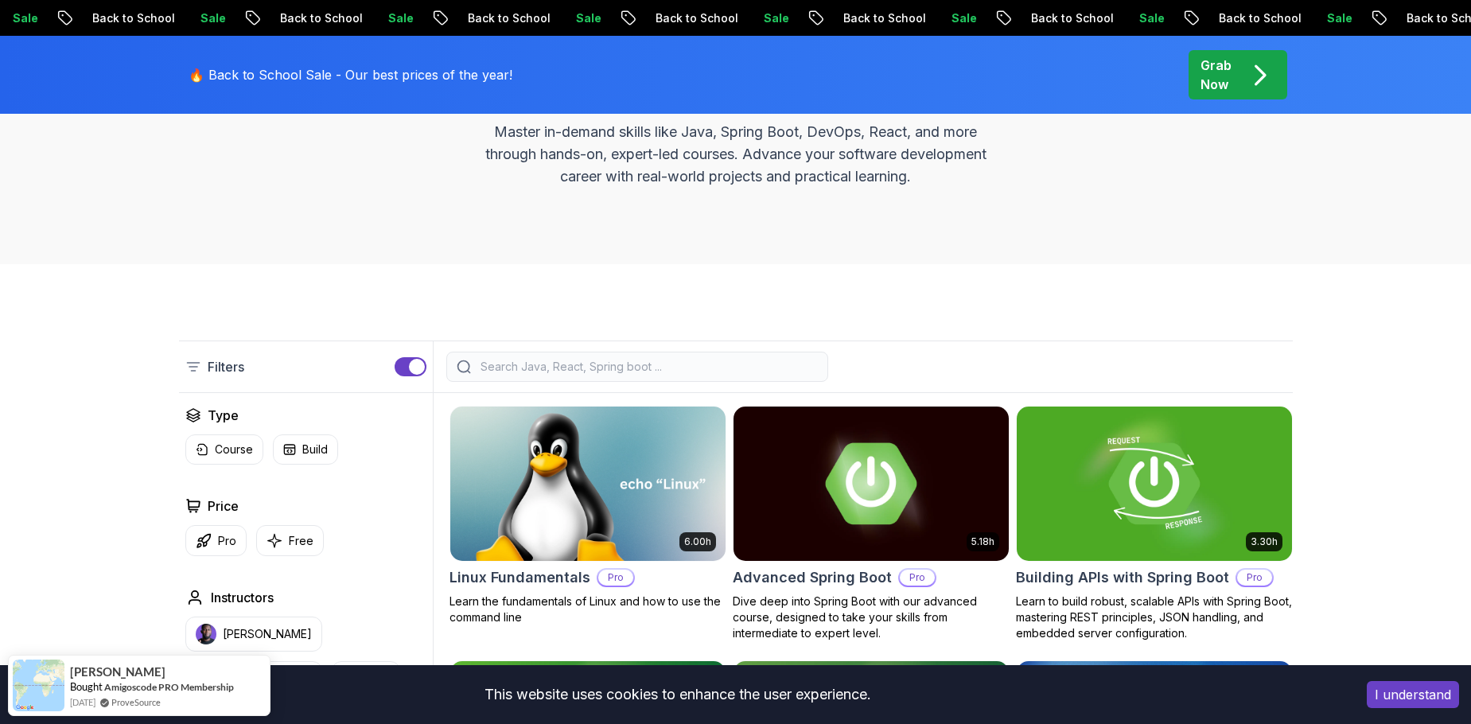
scroll to position [239, 0]
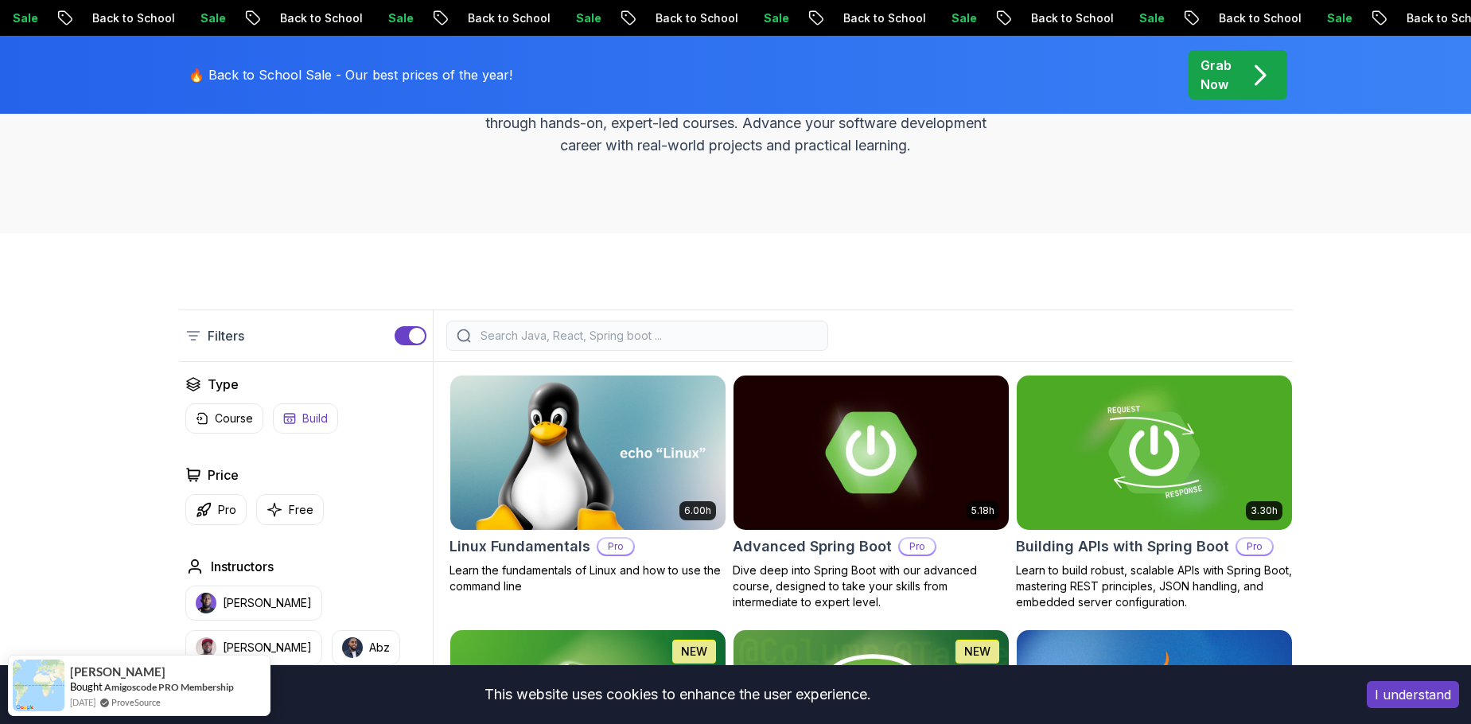
click at [323, 421] on p "Build" at bounding box center [314, 418] width 25 height 16
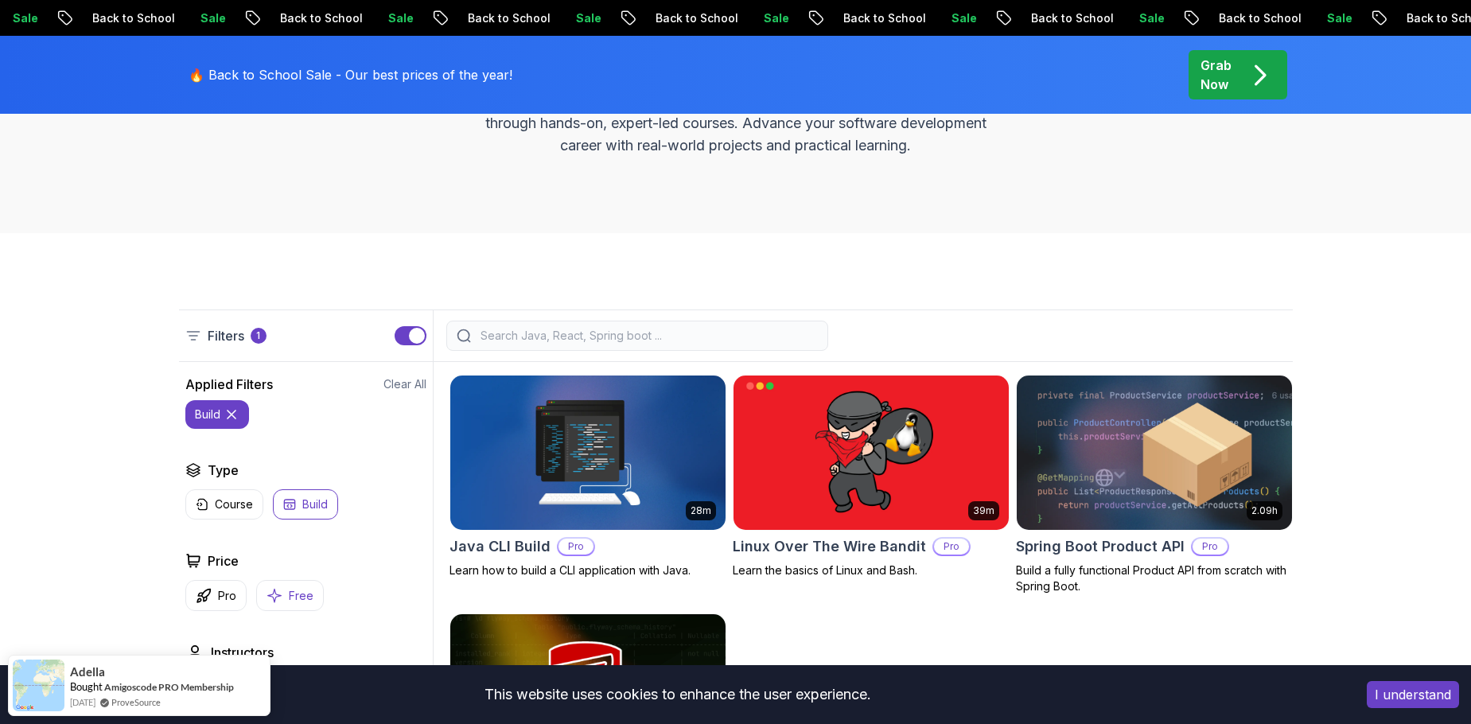
click at [294, 601] on p "Free" at bounding box center [301, 596] width 25 height 16
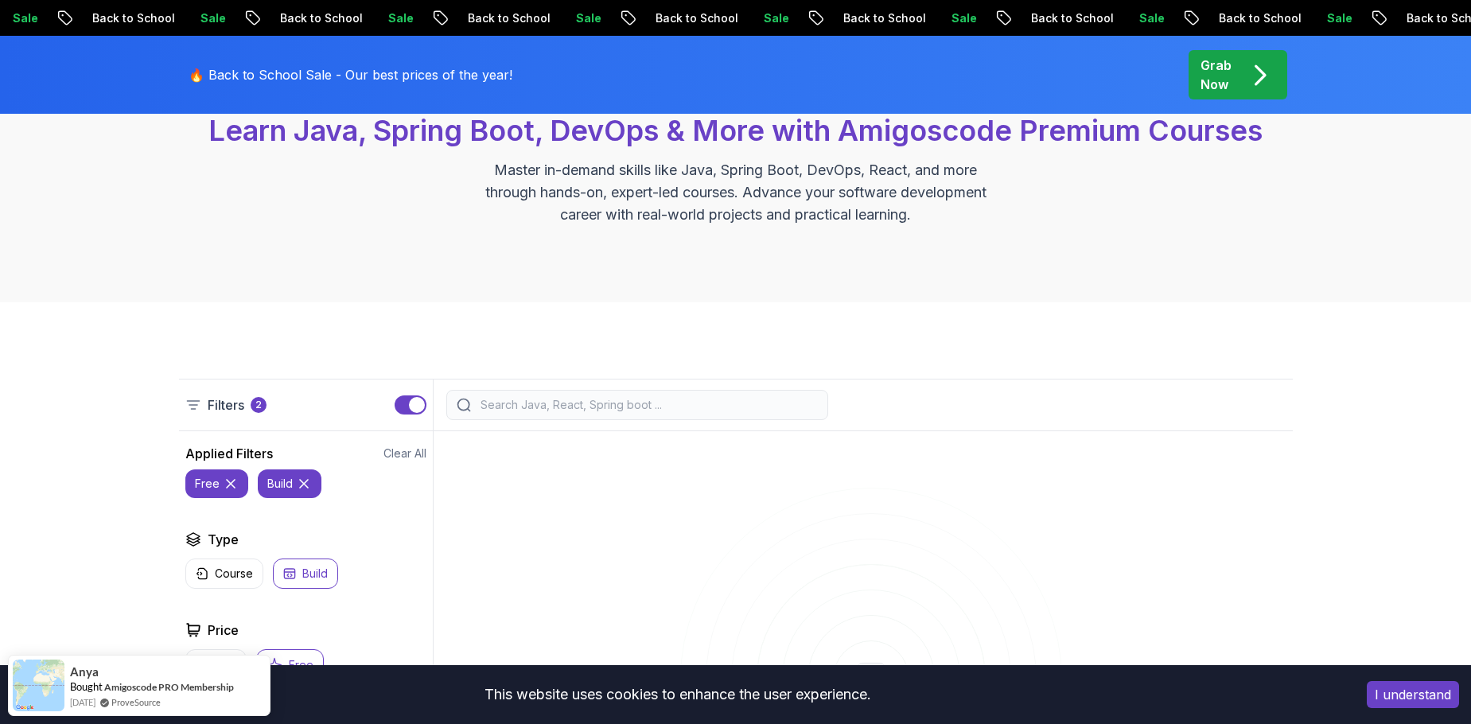
scroll to position [159, 0]
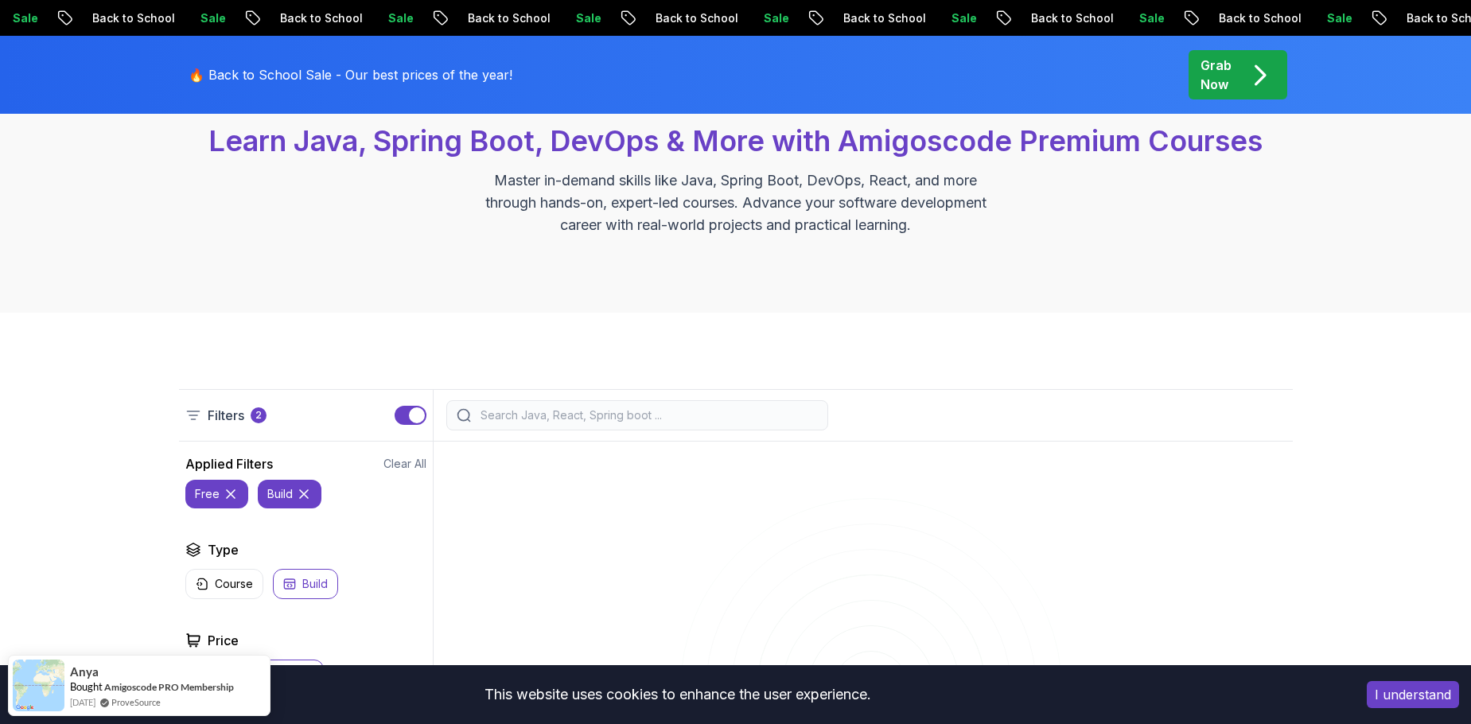
click at [281, 584] on button "Build" at bounding box center [305, 584] width 65 height 30
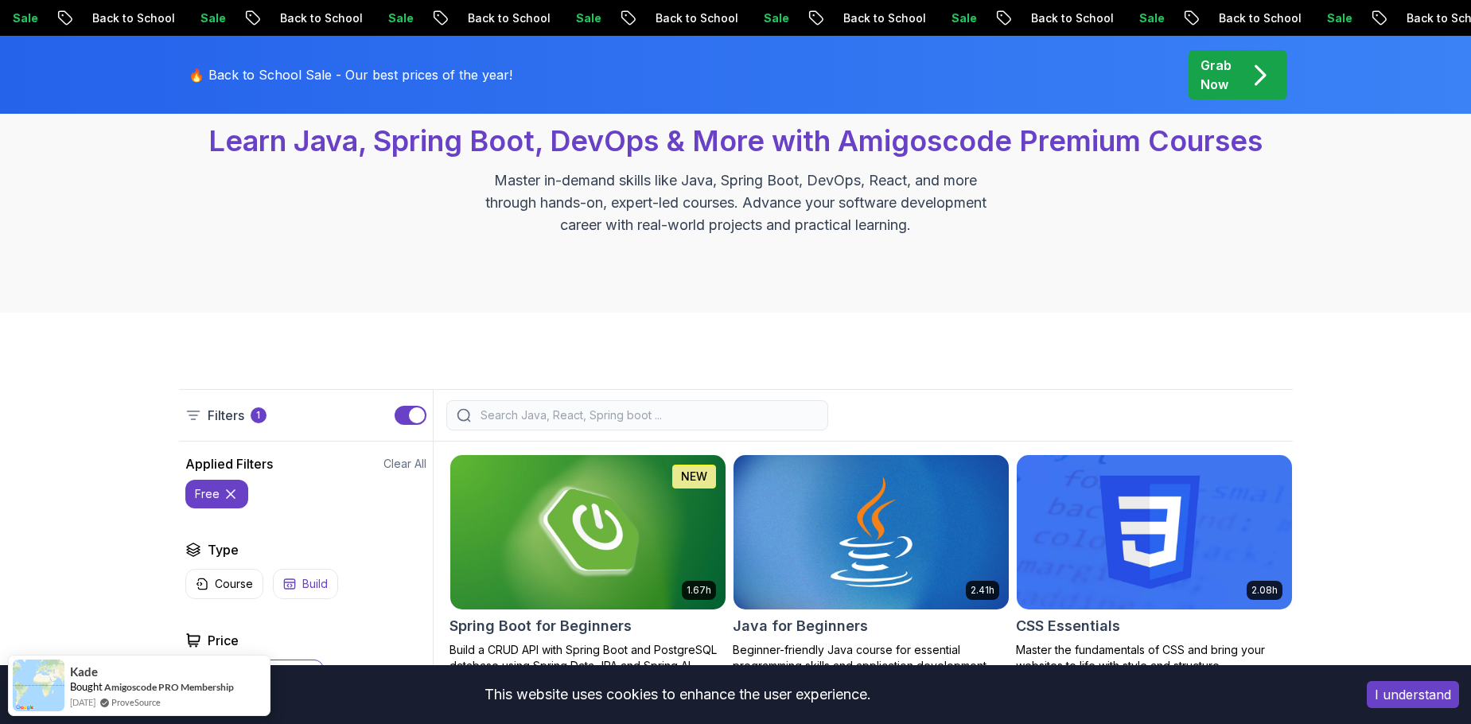
click at [314, 583] on p "Build" at bounding box center [314, 584] width 25 height 16
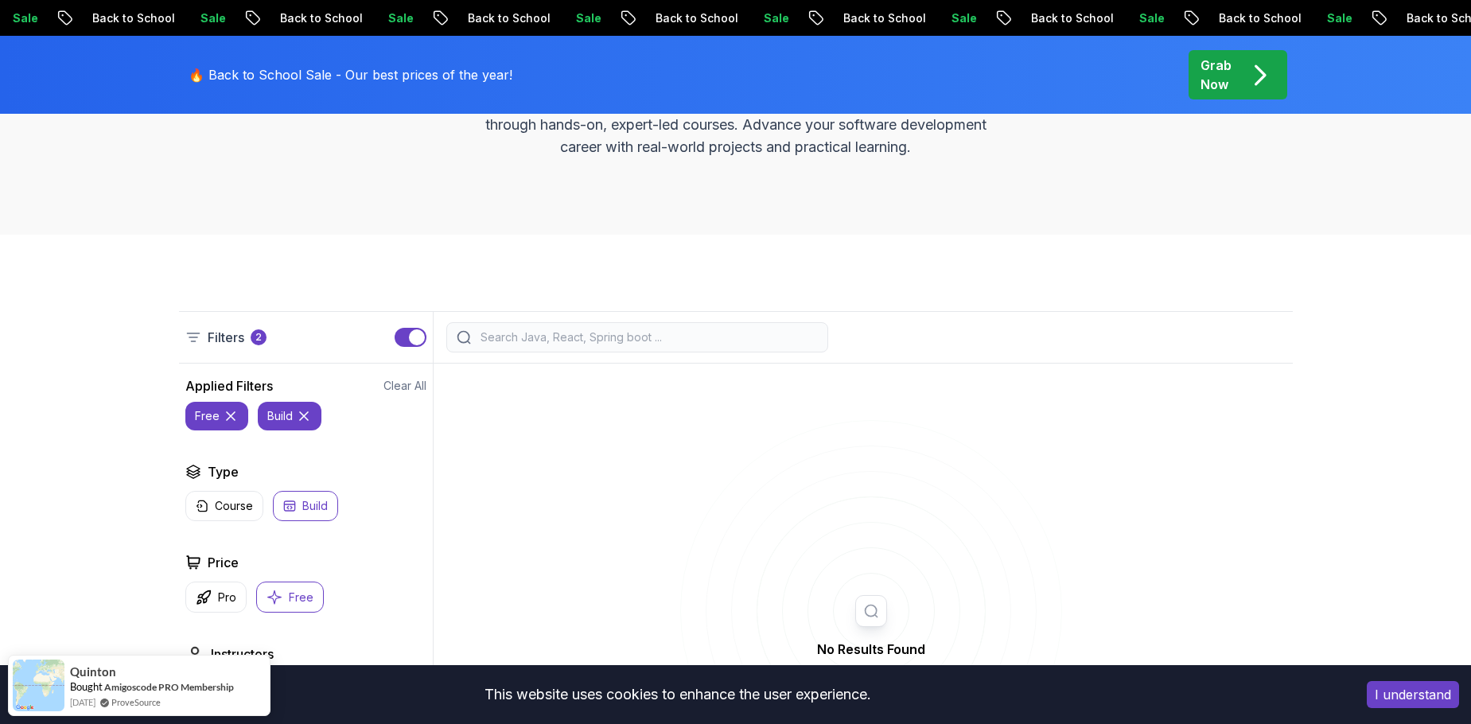
scroll to position [239, 0]
click at [313, 504] on p "Build" at bounding box center [314, 504] width 25 height 16
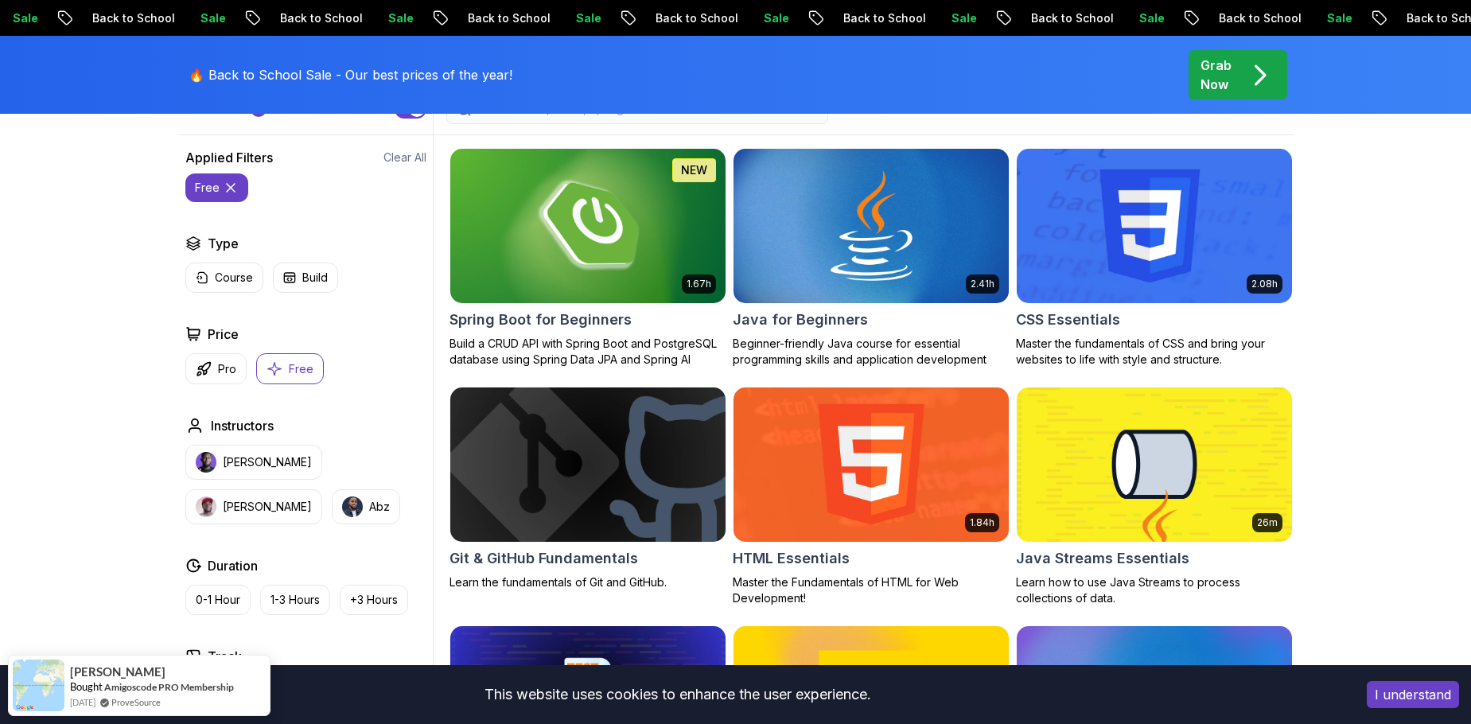
scroll to position [477, 0]
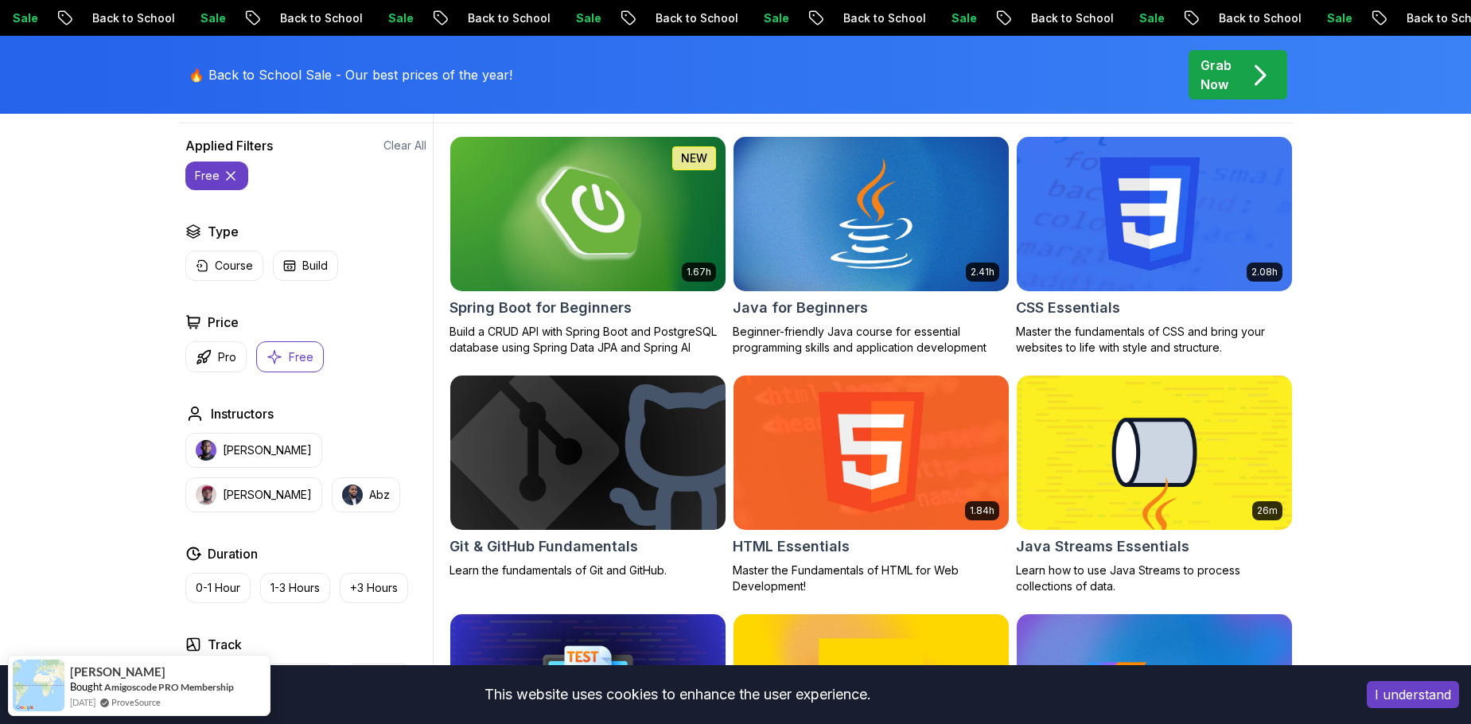
click at [554, 235] on img at bounding box center [587, 213] width 289 height 161
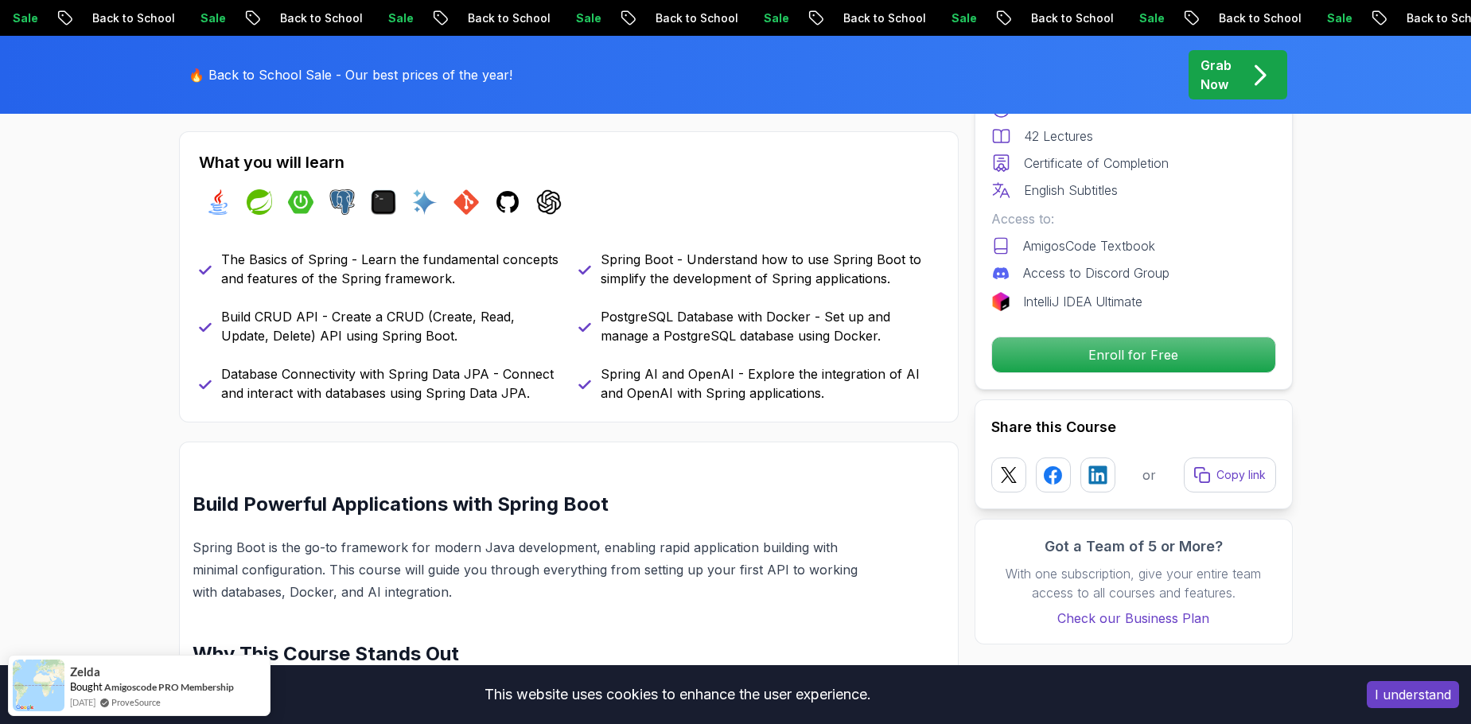
scroll to position [716, 0]
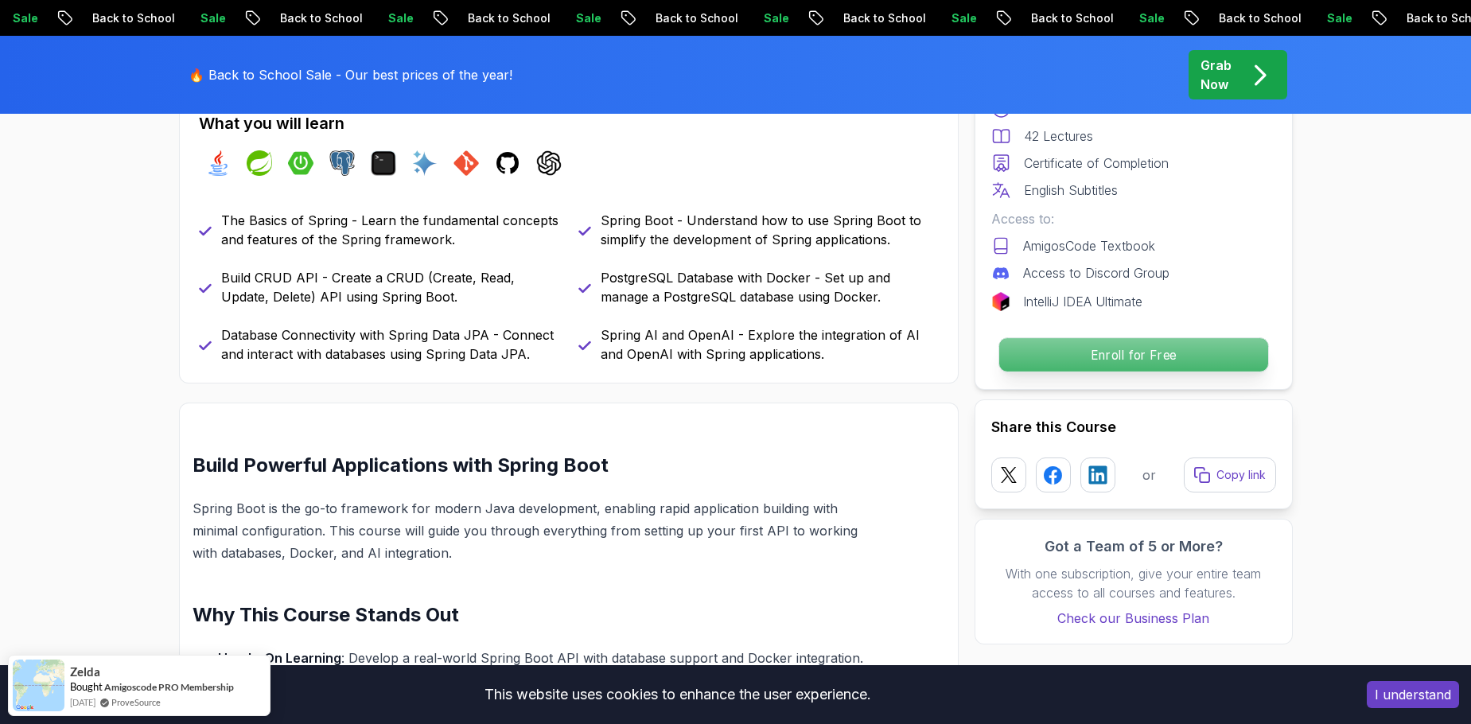
click at [1089, 359] on p "Enroll for Free" at bounding box center [1132, 354] width 269 height 33
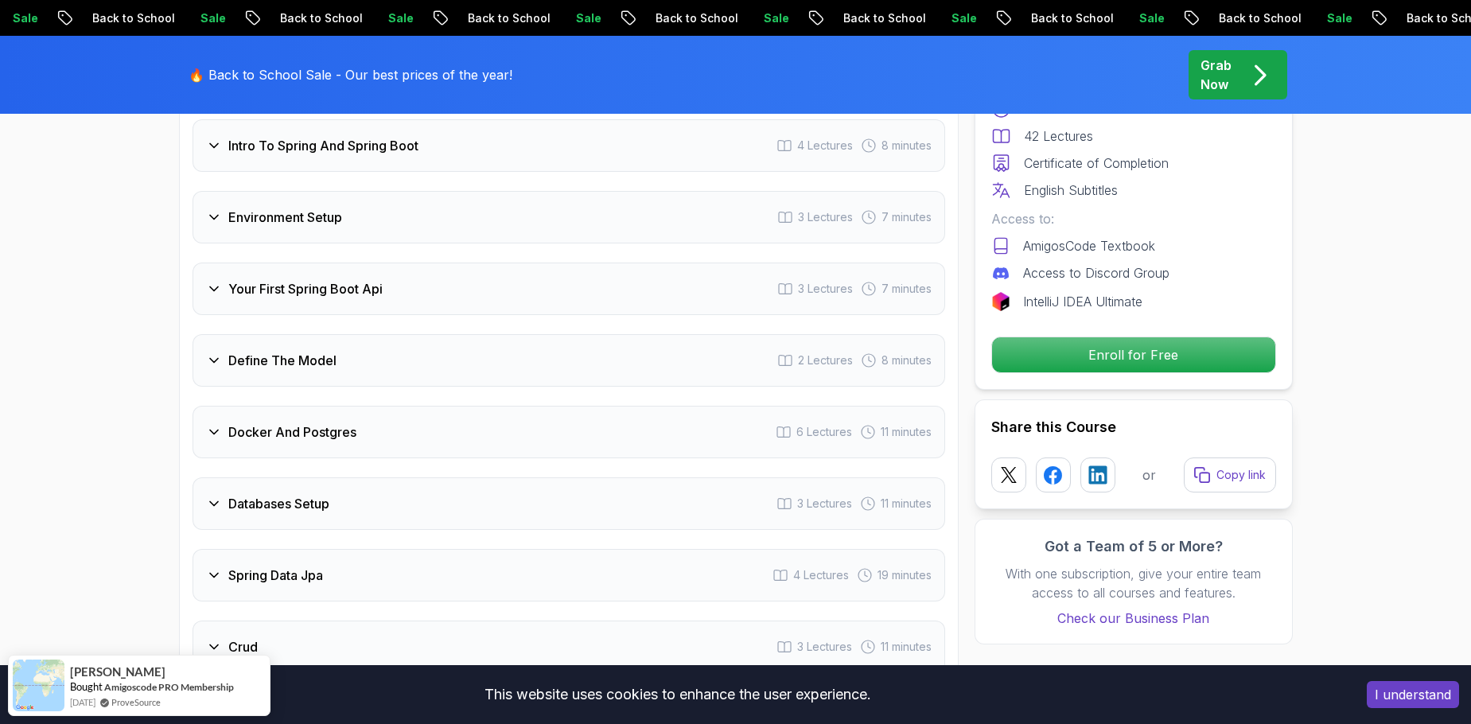
scroll to position [1965, 0]
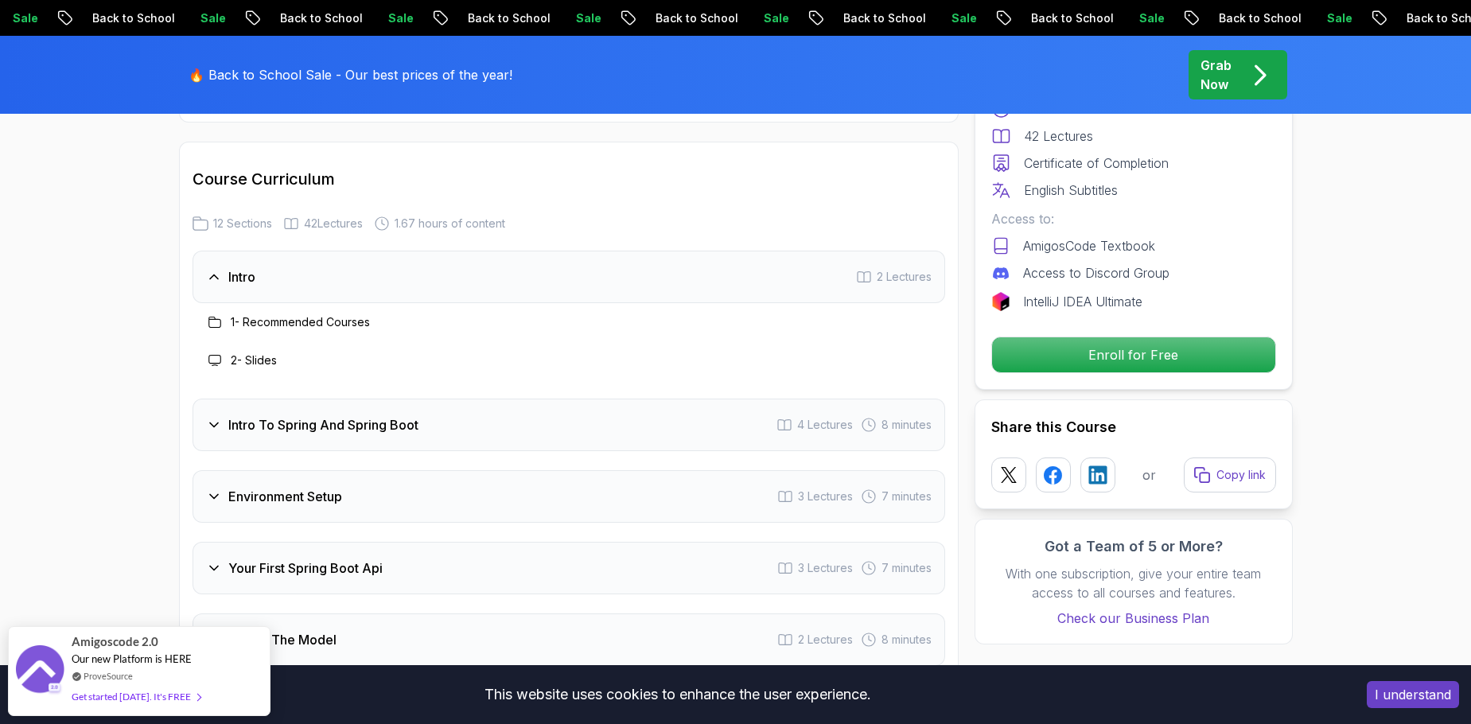
click at [309, 415] on h3 "Intro To Spring And Spring Boot" at bounding box center [323, 424] width 190 height 19
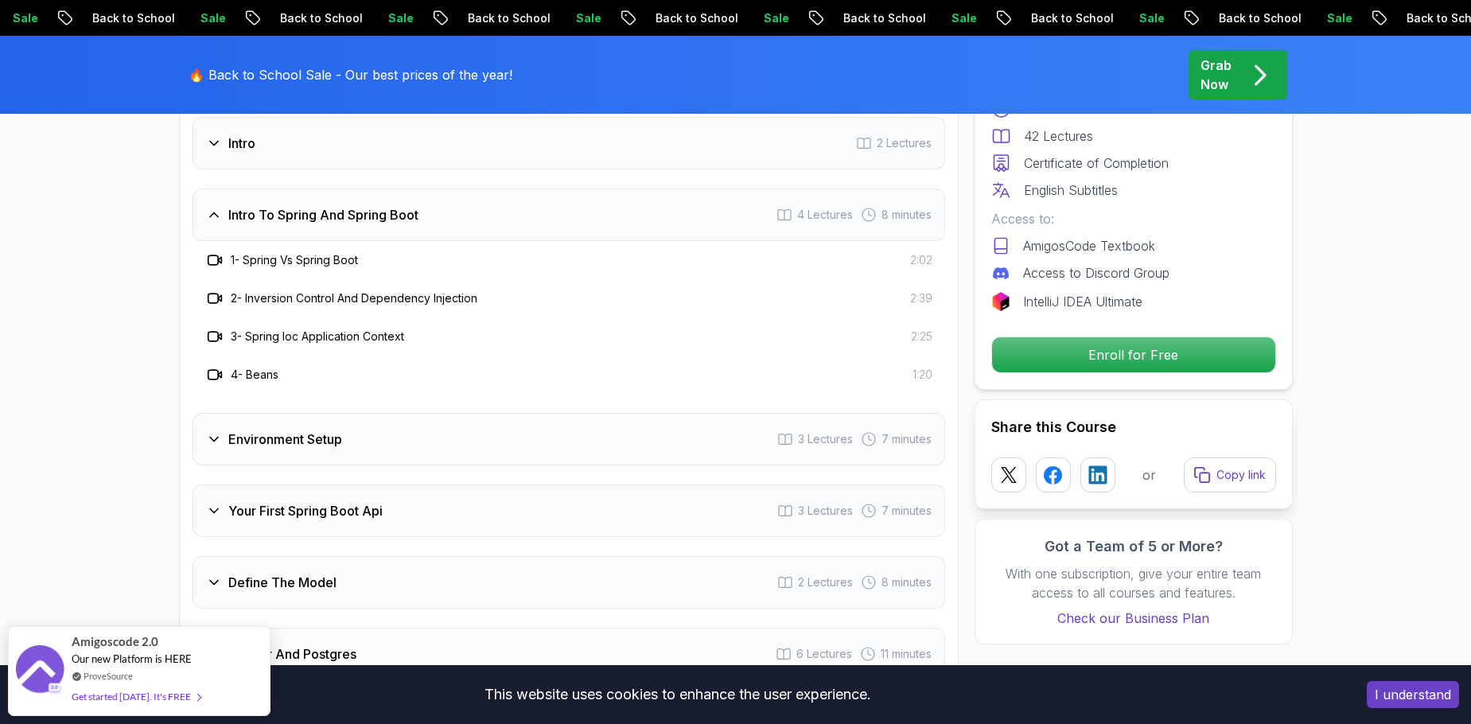
scroll to position [2124, 0]
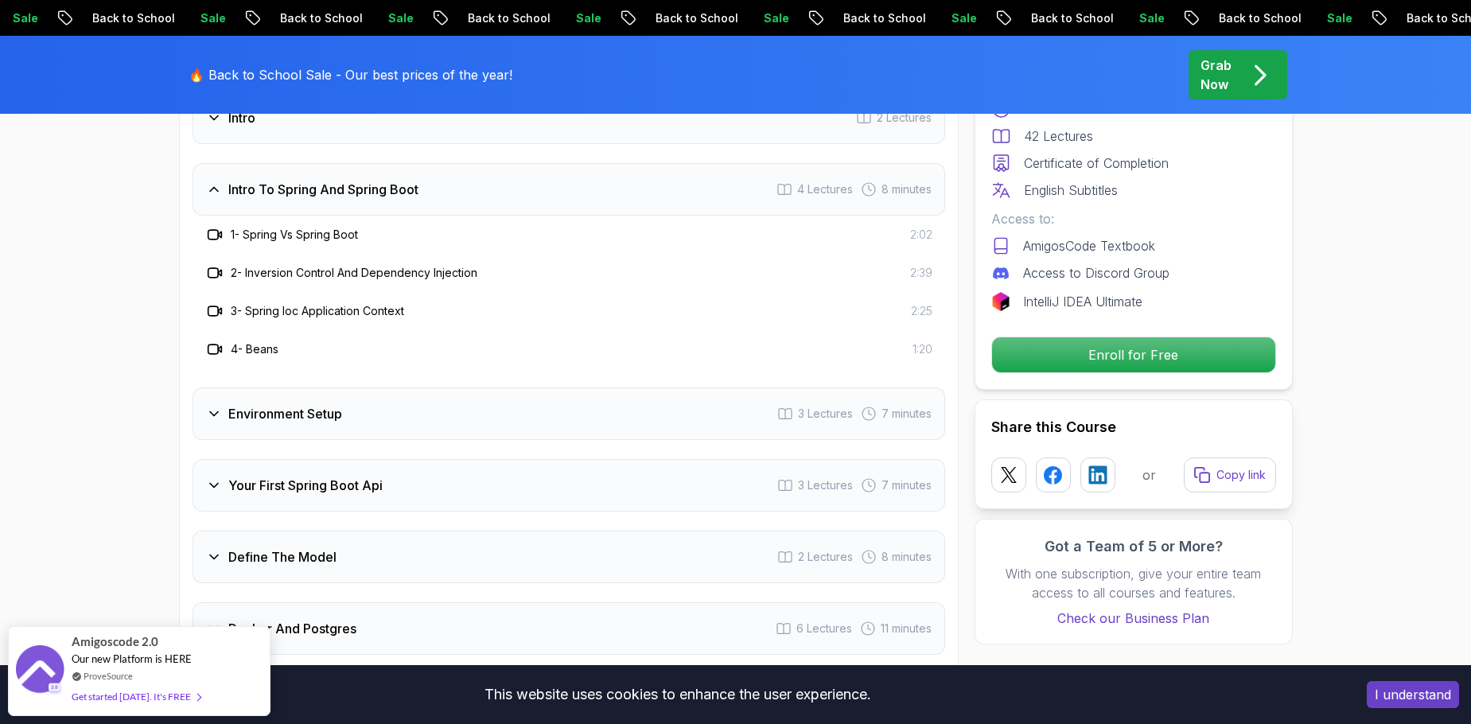
click at [306, 404] on h3 "Environment Setup" at bounding box center [285, 413] width 114 height 19
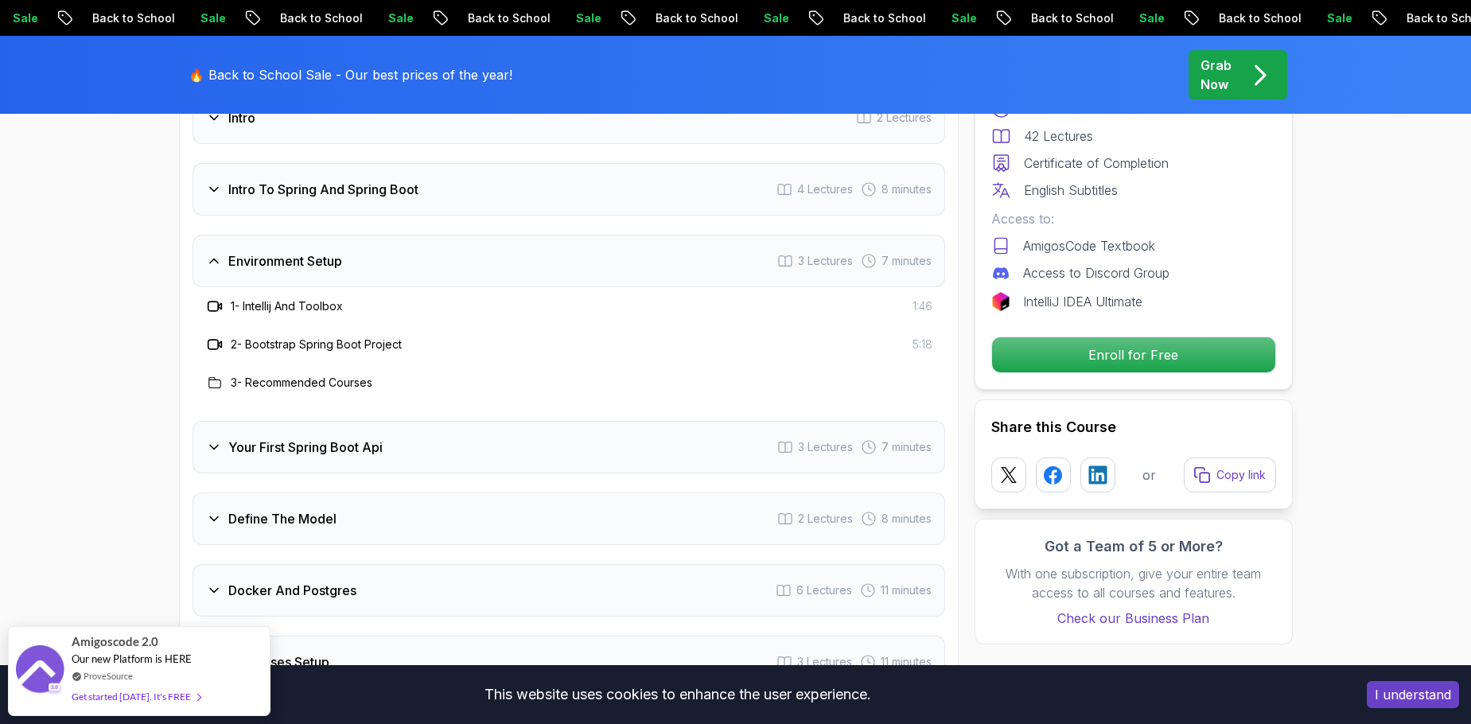
click at [313, 437] on h3 "Your First Spring Boot Api" at bounding box center [305, 446] width 154 height 19
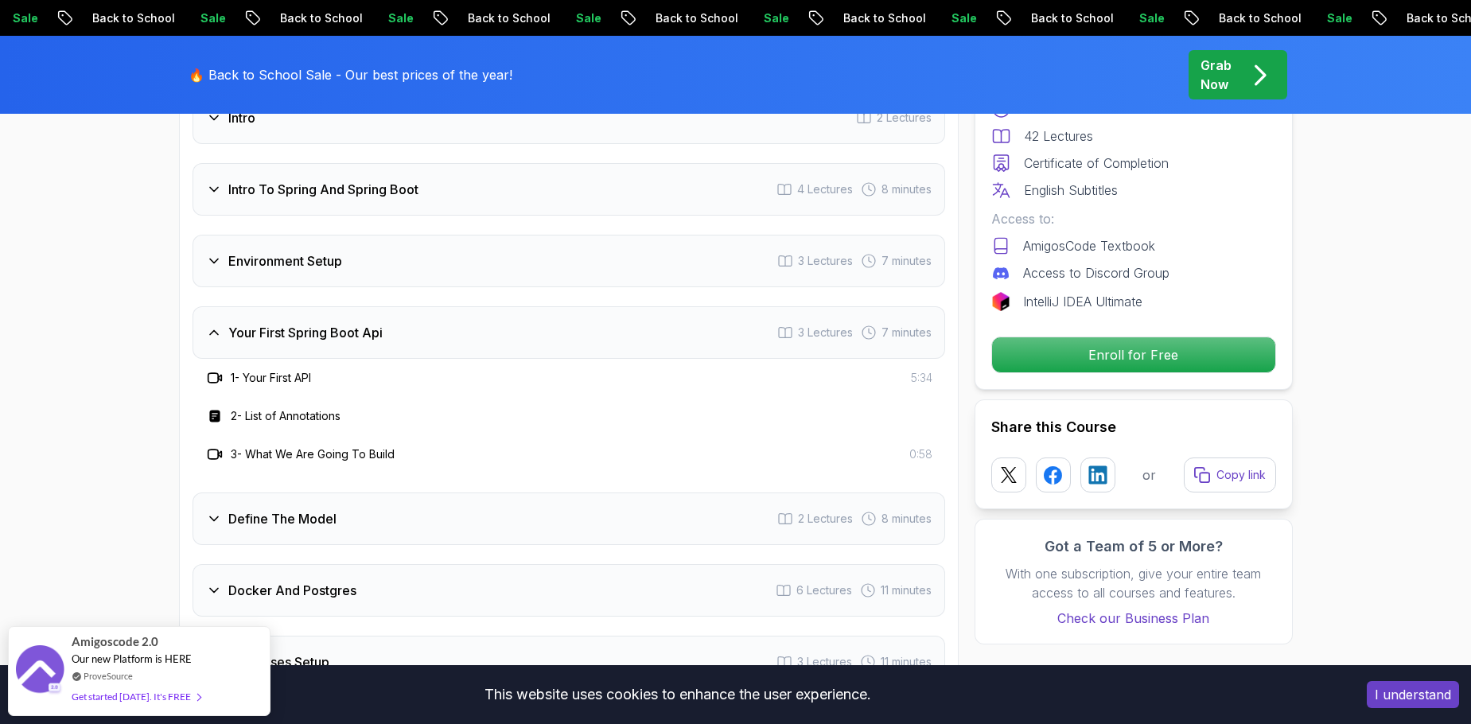
click at [275, 509] on h3 "Define The Model" at bounding box center [282, 518] width 108 height 19
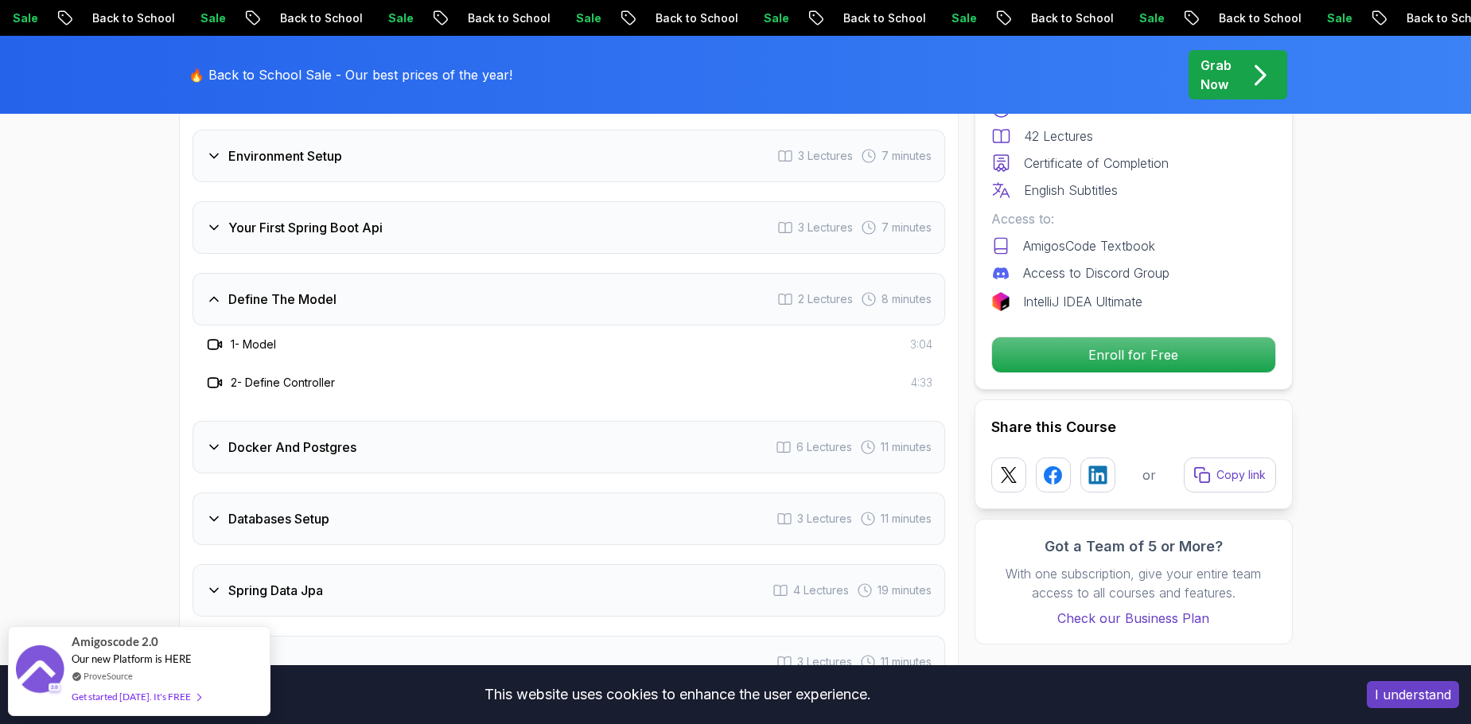
scroll to position [2283, 0]
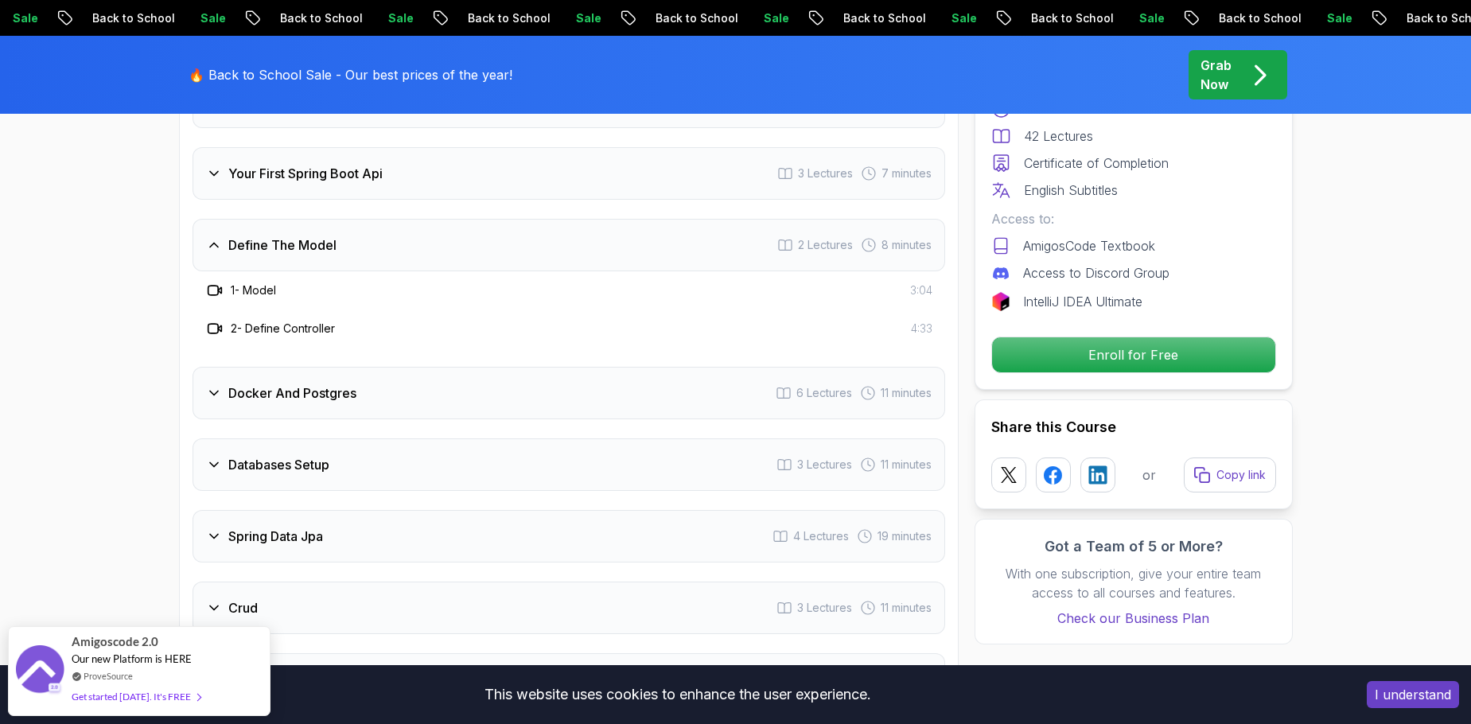
click at [269, 527] on h3 "Spring Data Jpa" at bounding box center [275, 536] width 95 height 19
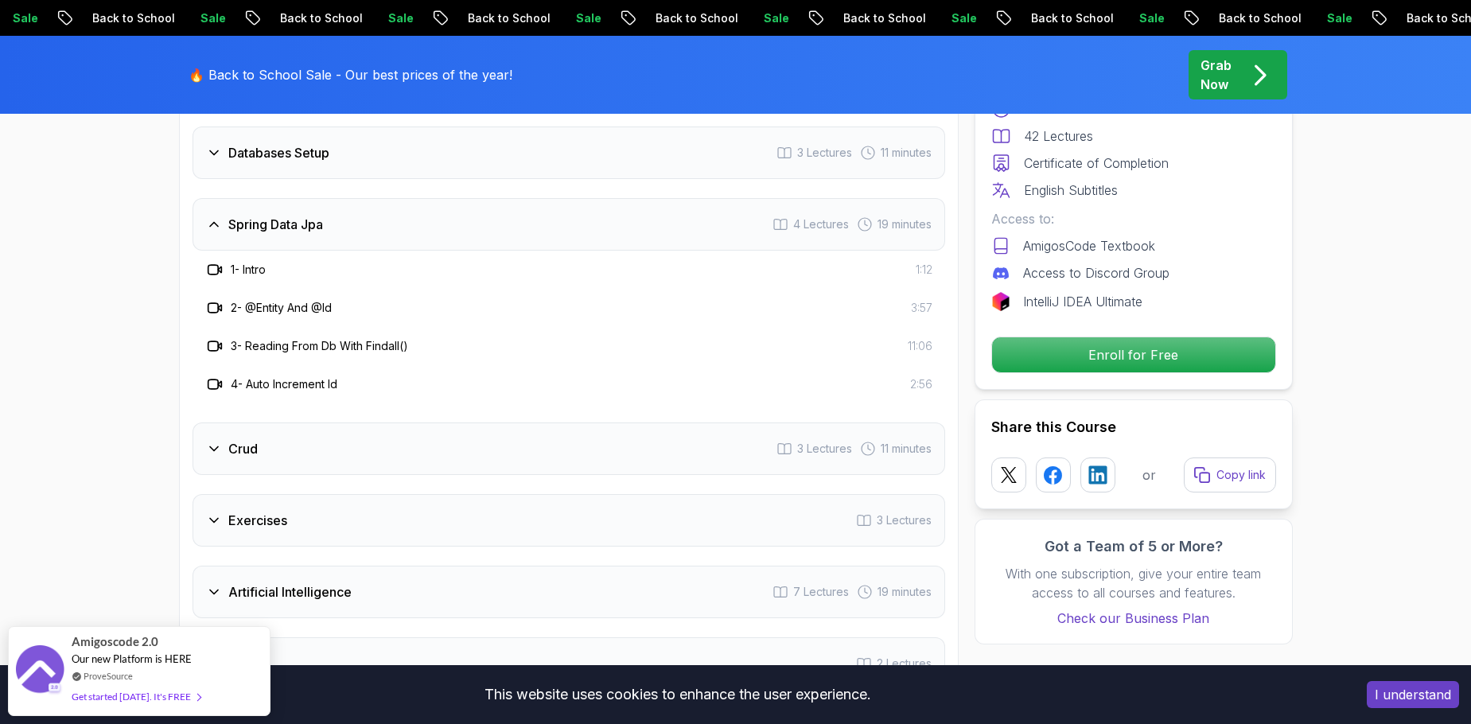
scroll to position [2522, 0]
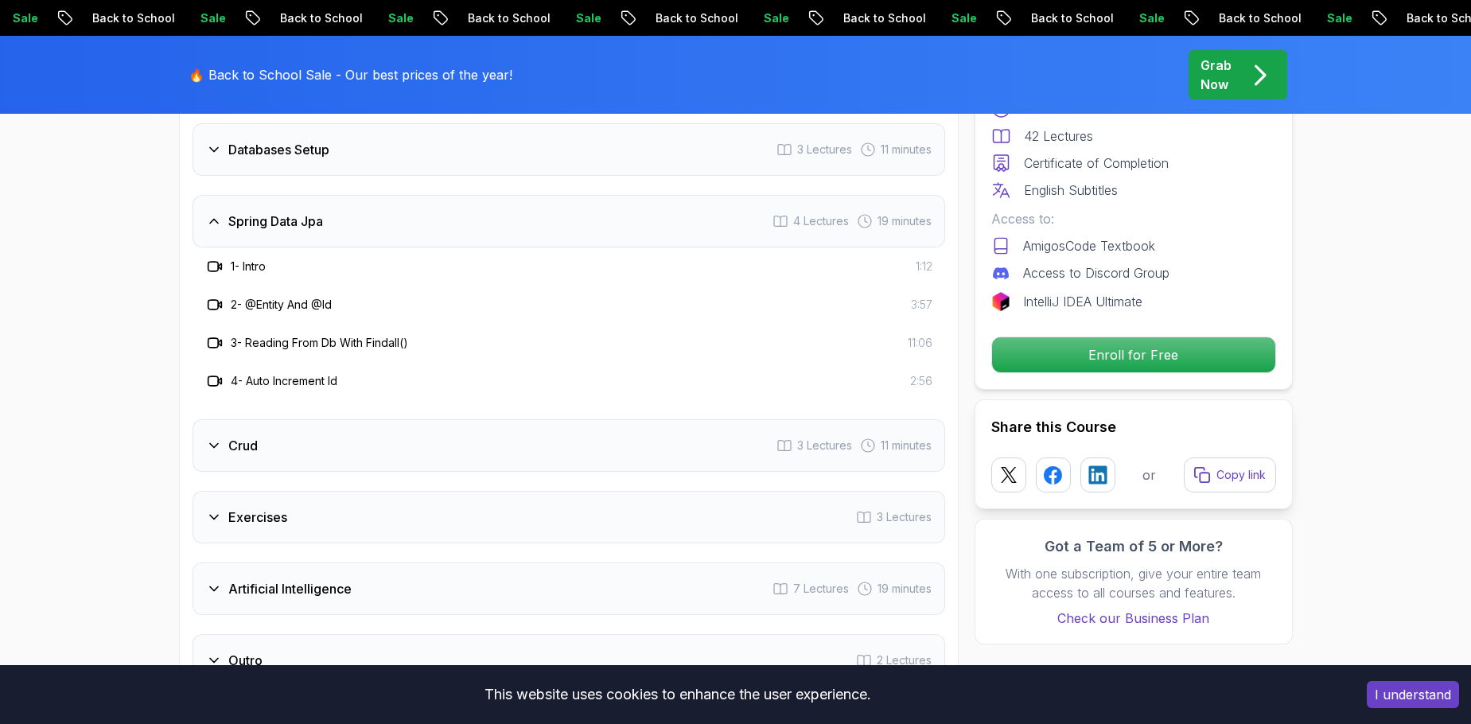
click at [245, 436] on h3 "Crud" at bounding box center [242, 445] width 29 height 19
